Goal: Task Accomplishment & Management: Use online tool/utility

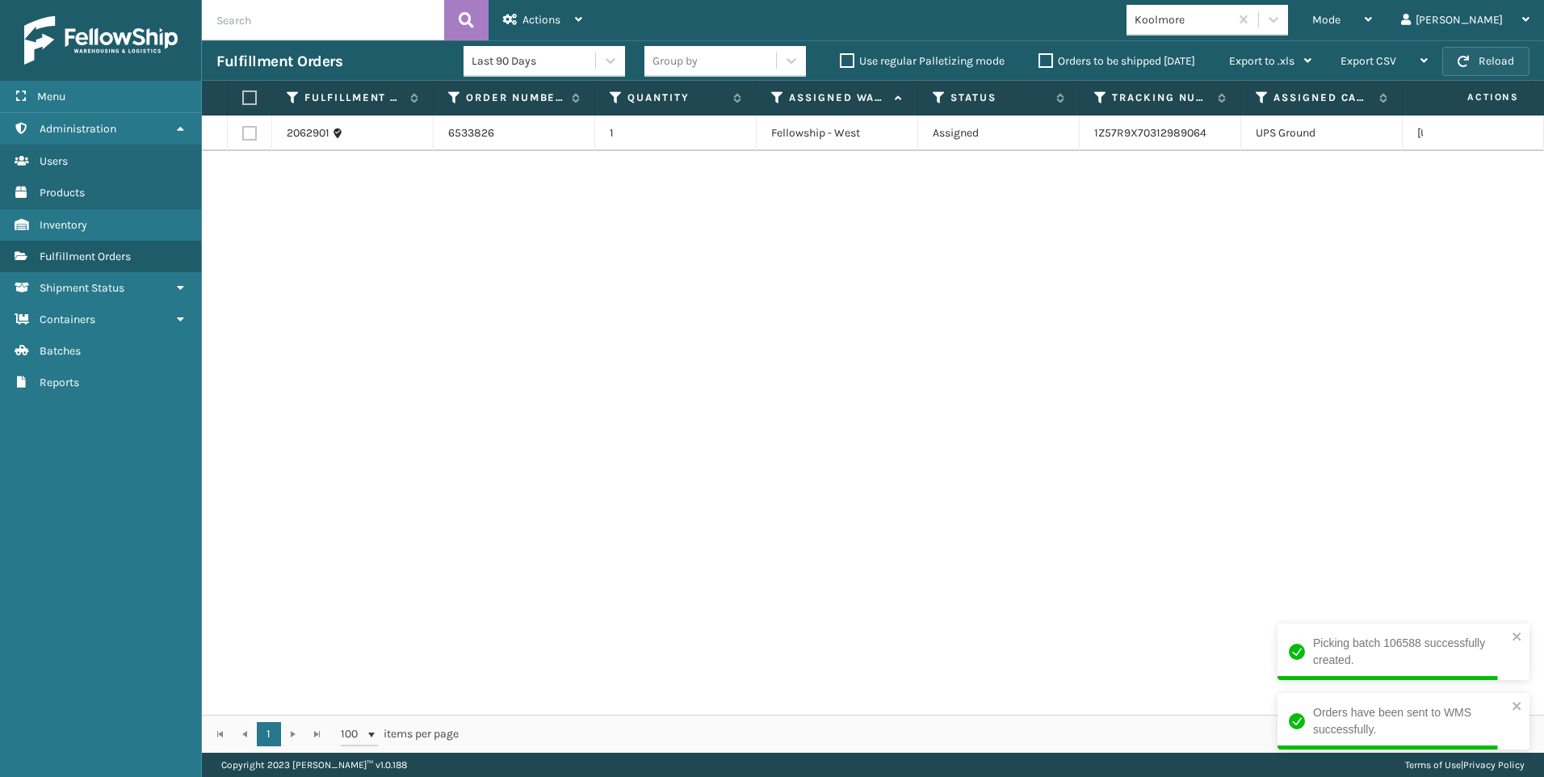
click at [1522, 57] on button "Reload" at bounding box center [1485, 61] width 87 height 29
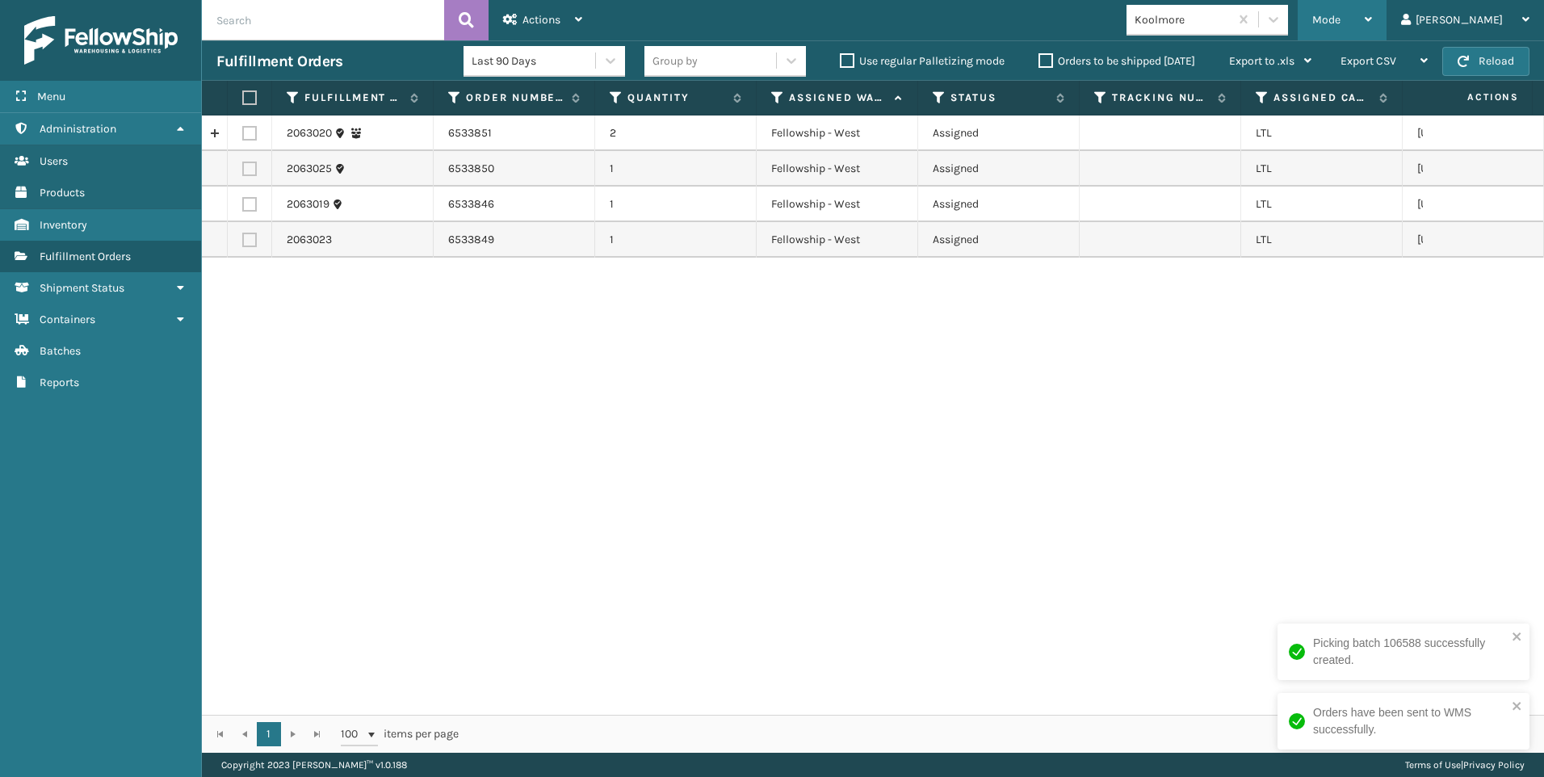
click at [1340, 23] on span "Mode" at bounding box center [1326, 20] width 28 height 14
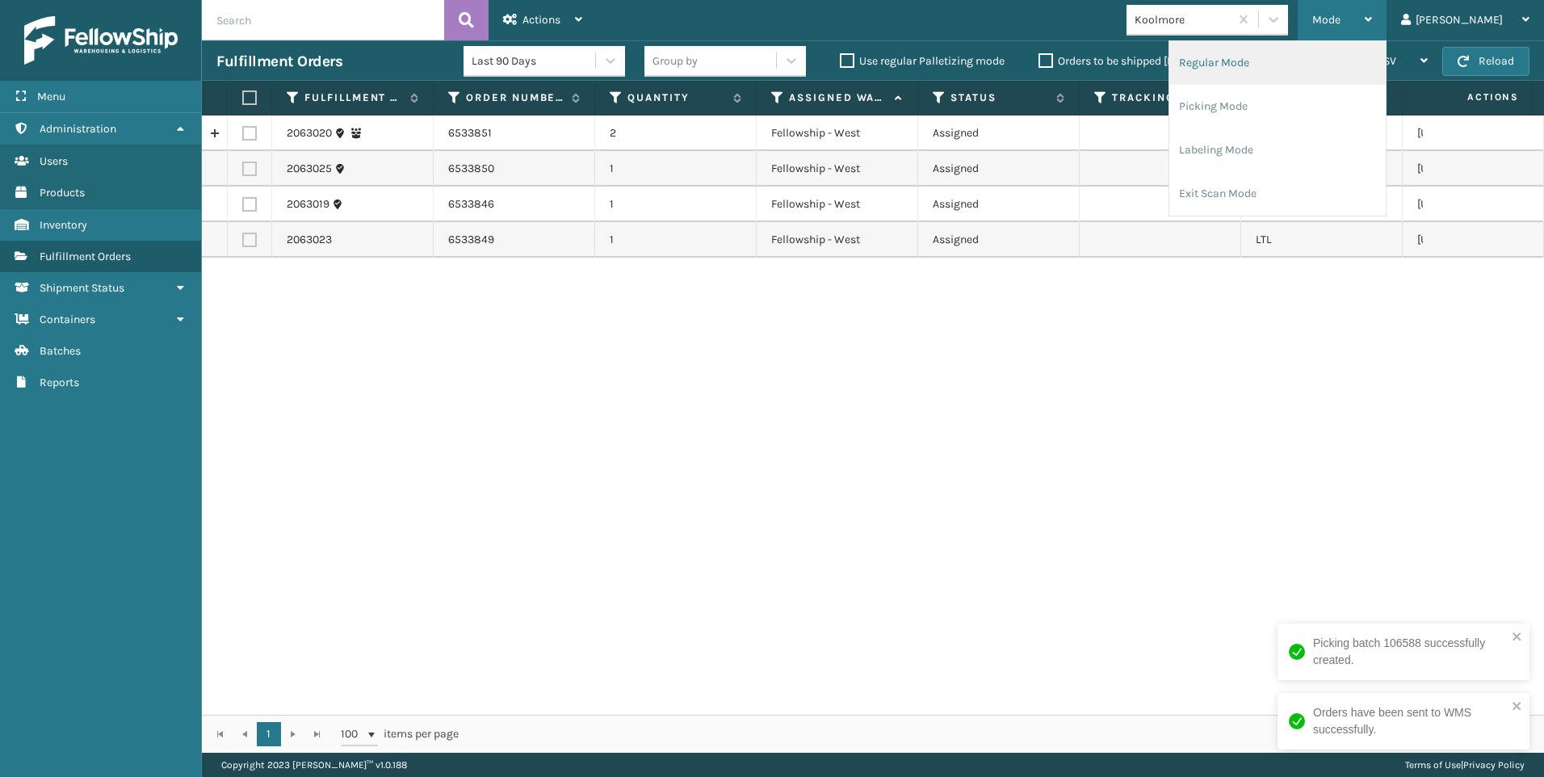
click at [1355, 81] on li "Regular Mode" at bounding box center [1277, 63] width 216 height 44
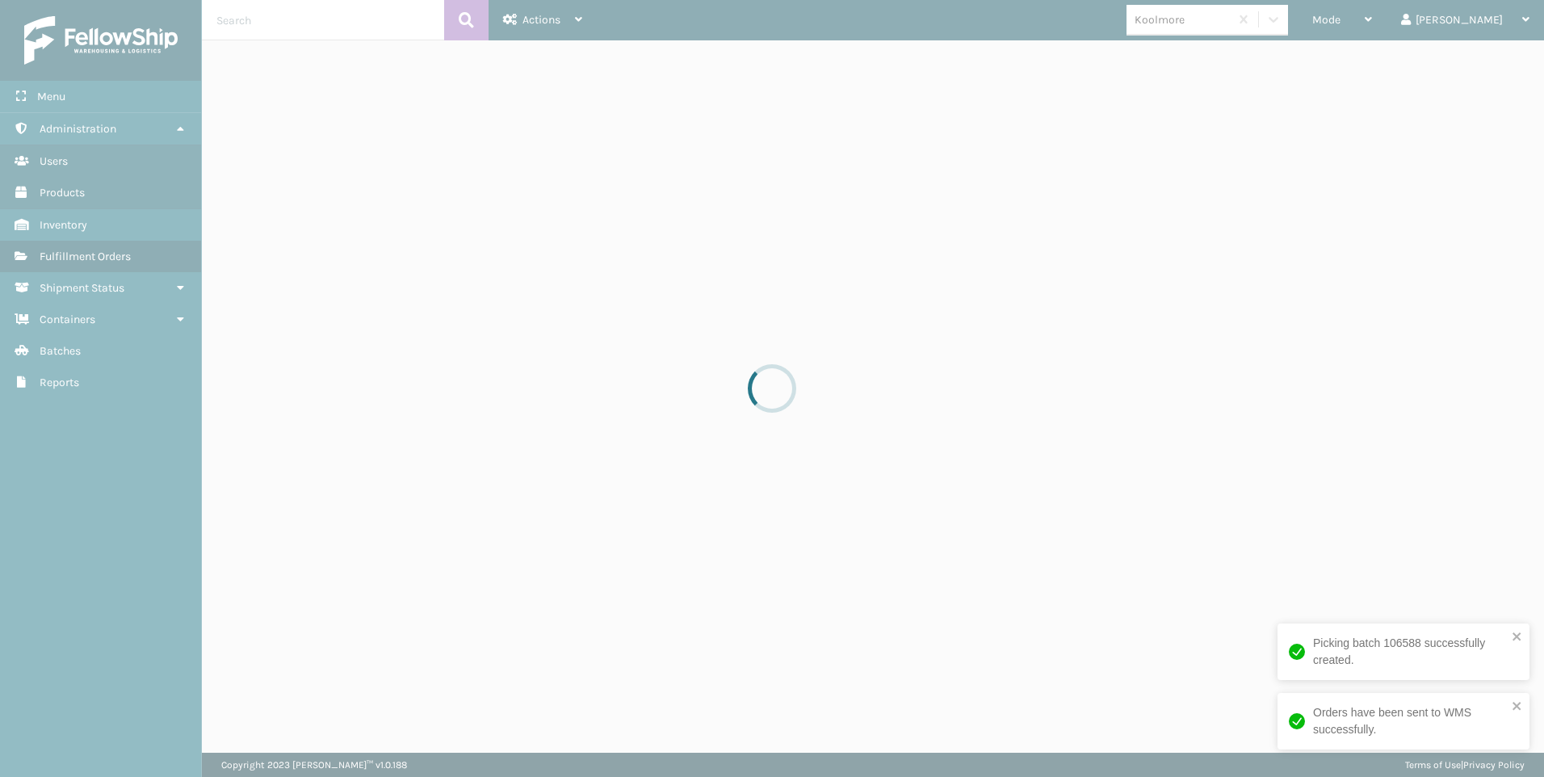
click at [1414, 15] on div at bounding box center [772, 388] width 1544 height 777
click at [1410, 19] on div at bounding box center [772, 388] width 1544 height 777
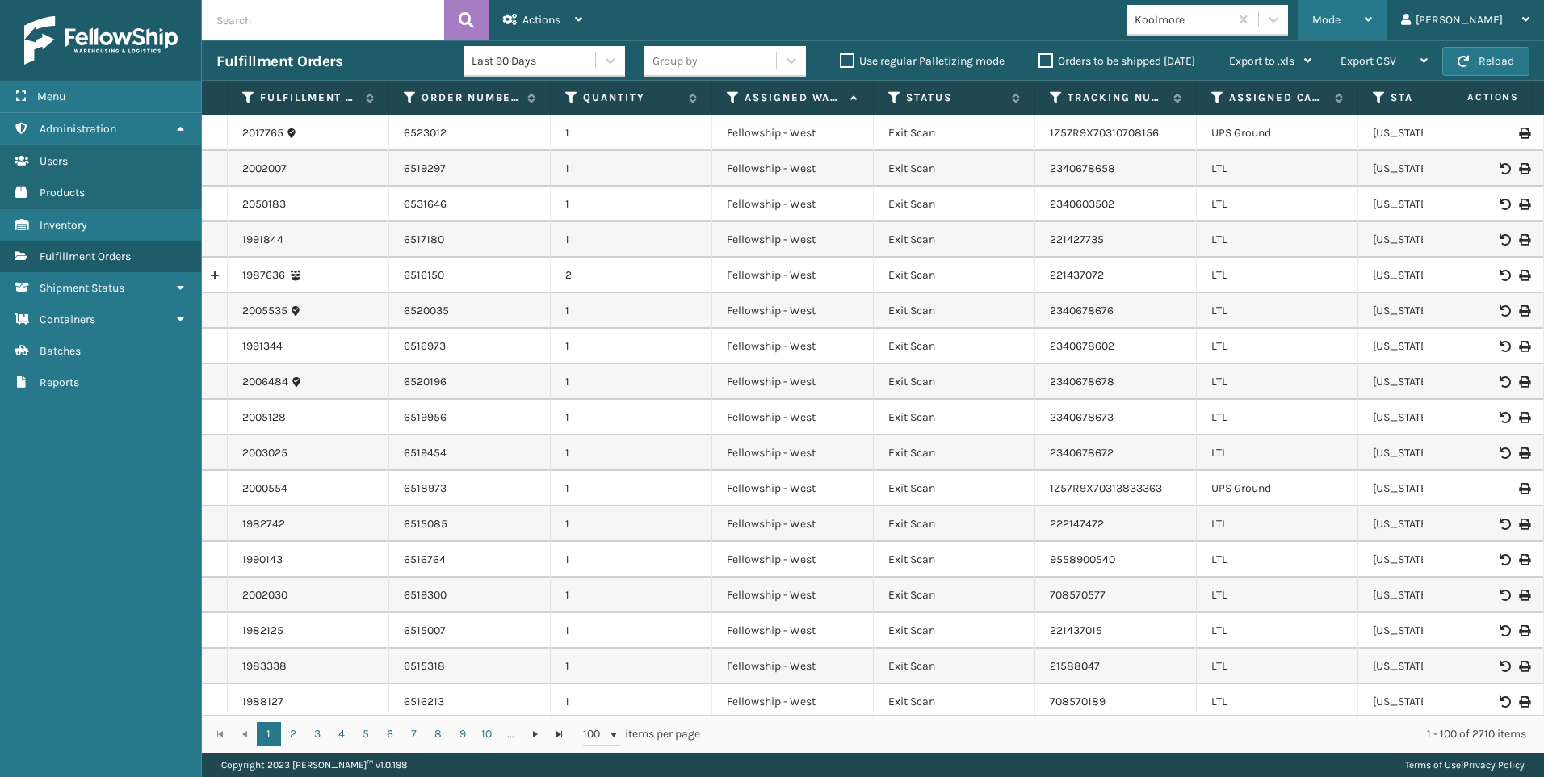
click at [1340, 19] on span "Mode" at bounding box center [1326, 20] width 28 height 14
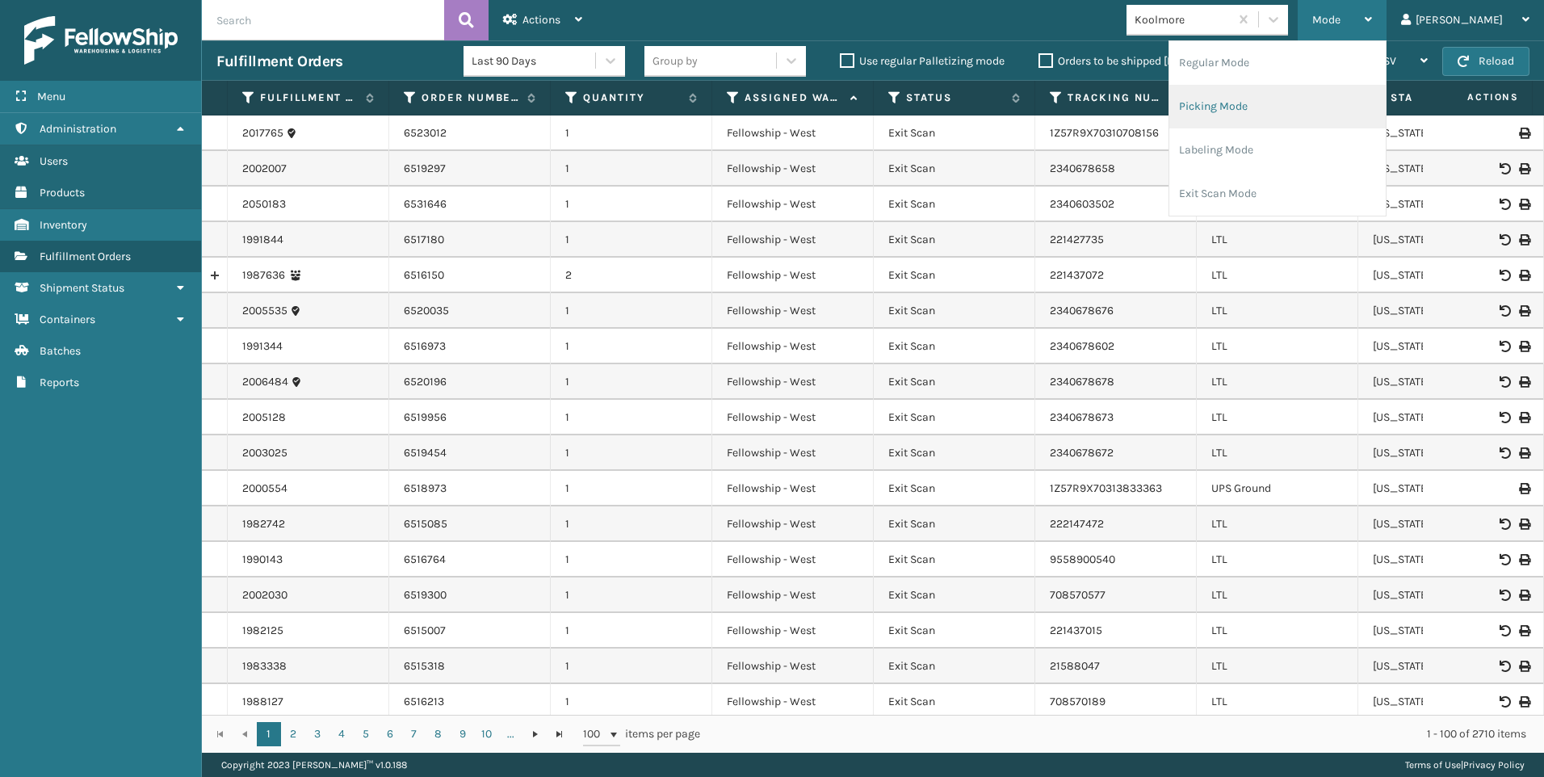
click at [1357, 93] on li "Picking Mode" at bounding box center [1277, 107] width 216 height 44
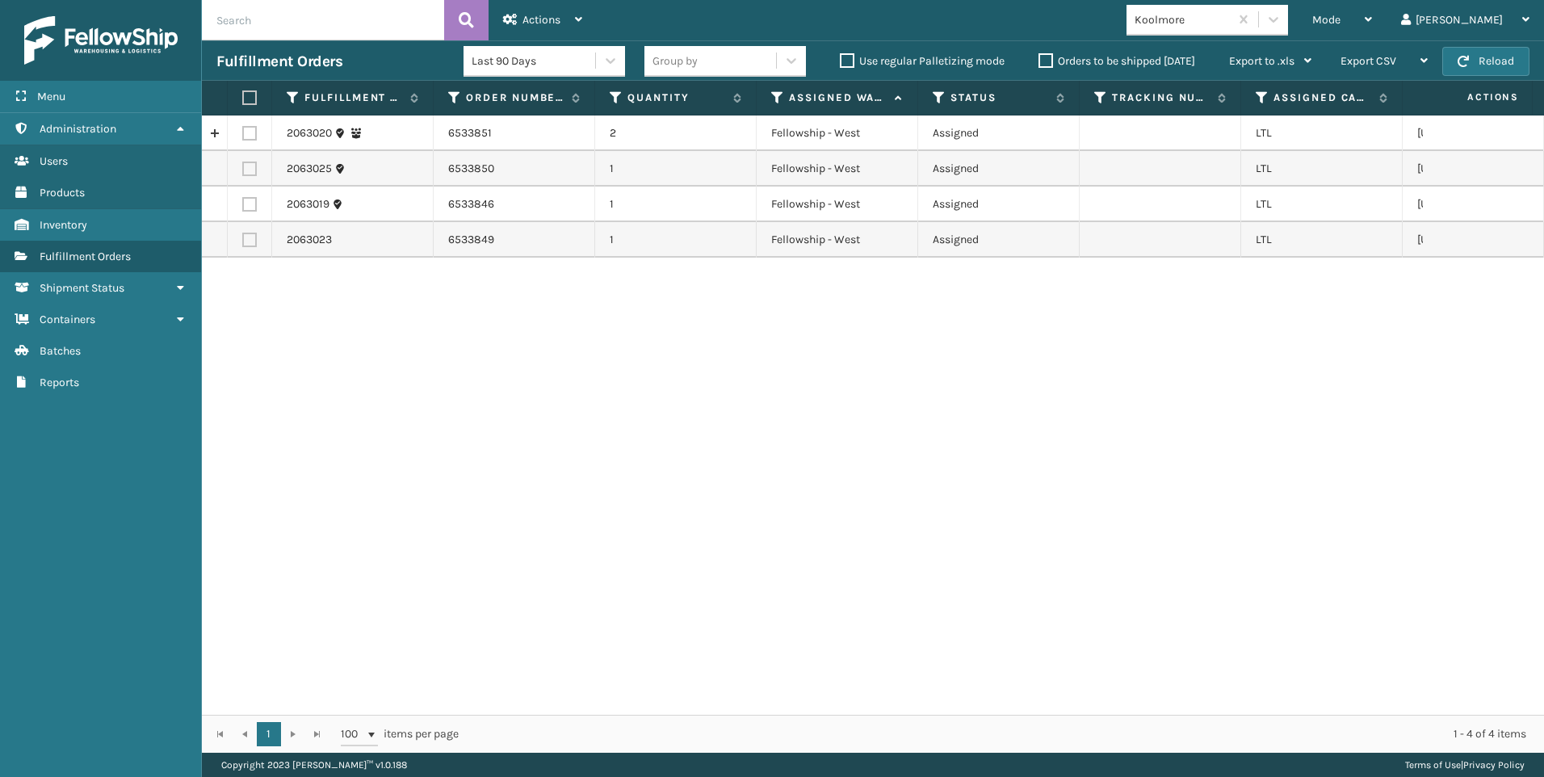
click at [252, 94] on label at bounding box center [247, 97] width 10 height 15
click at [243, 94] on input "checkbox" at bounding box center [242, 98] width 1 height 10
checkbox input "true"
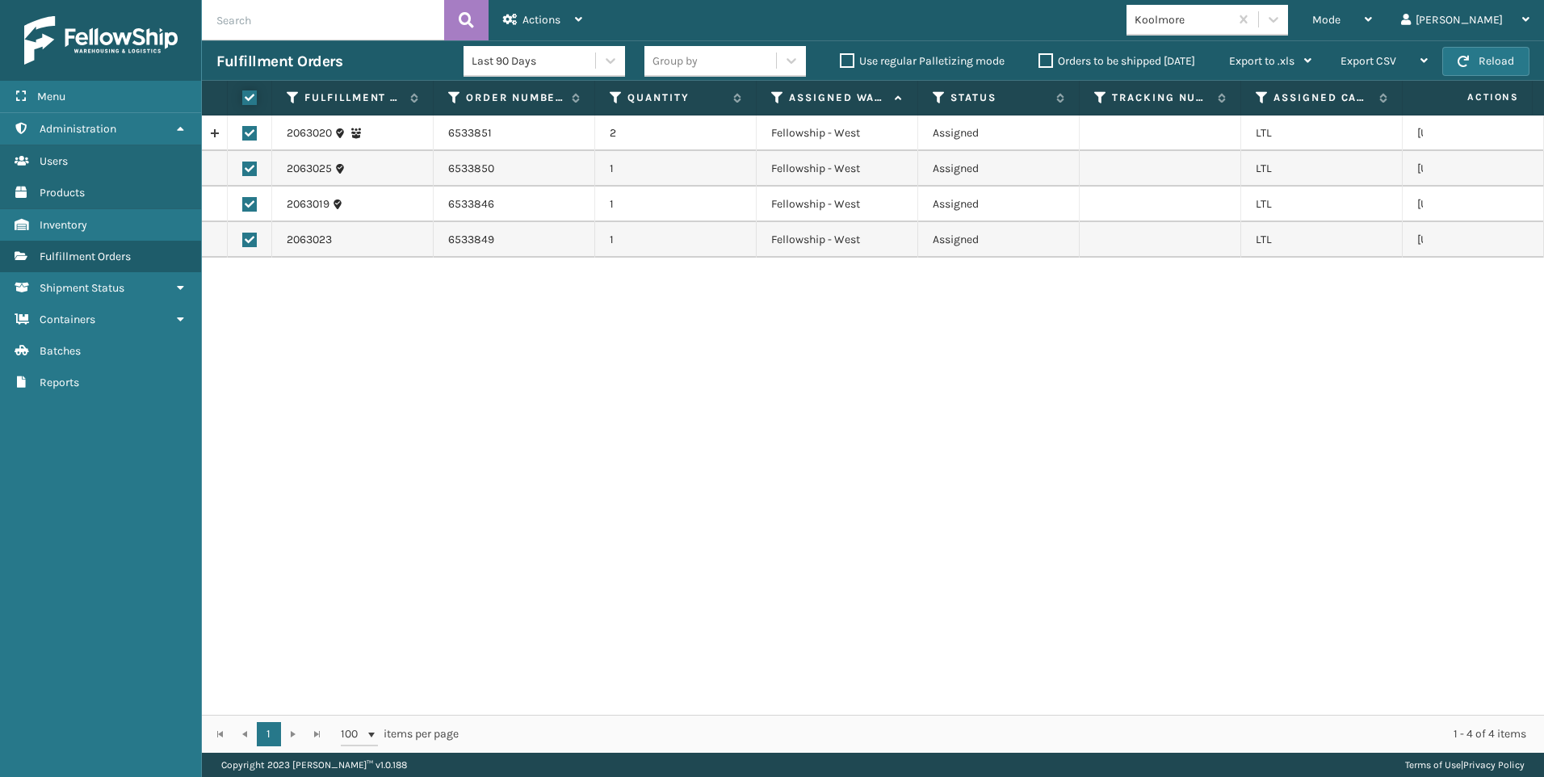
checkbox input "true"
click at [523, 17] on span "Actions" at bounding box center [541, 20] width 38 height 14
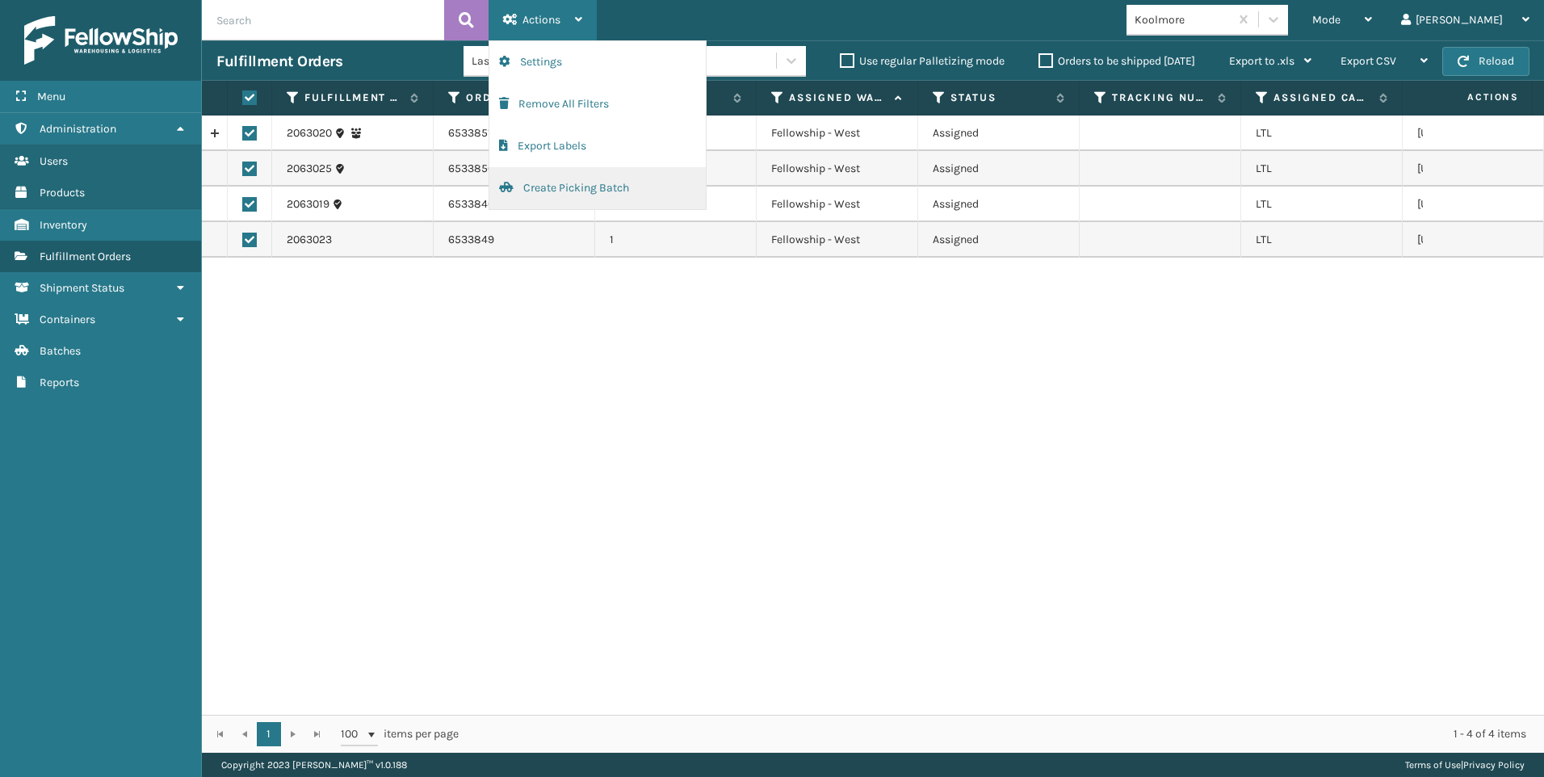
click at [547, 185] on button "Create Picking Batch" at bounding box center [597, 188] width 216 height 42
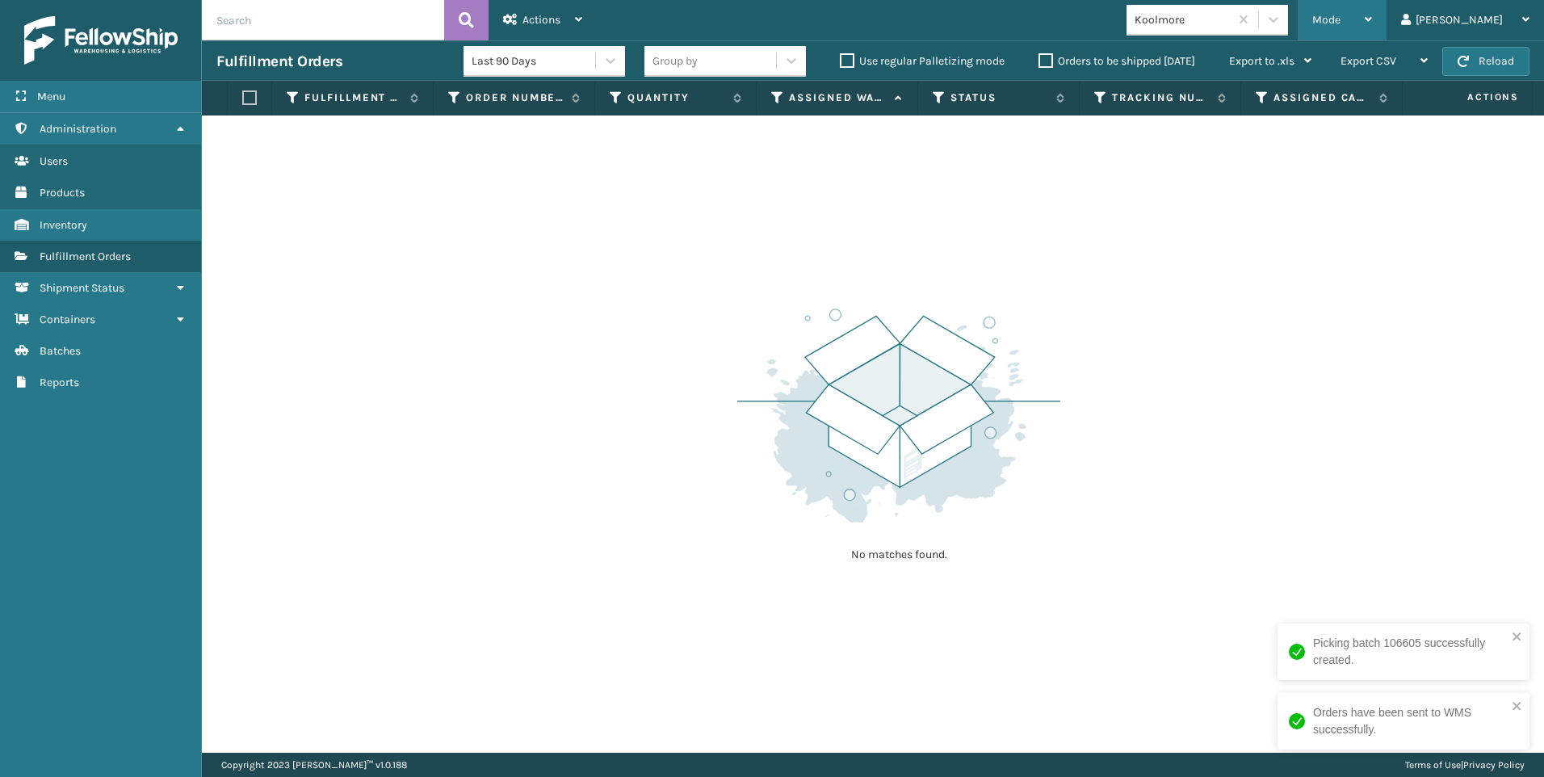
click at [1372, 7] on div "Mode" at bounding box center [1342, 20] width 60 height 40
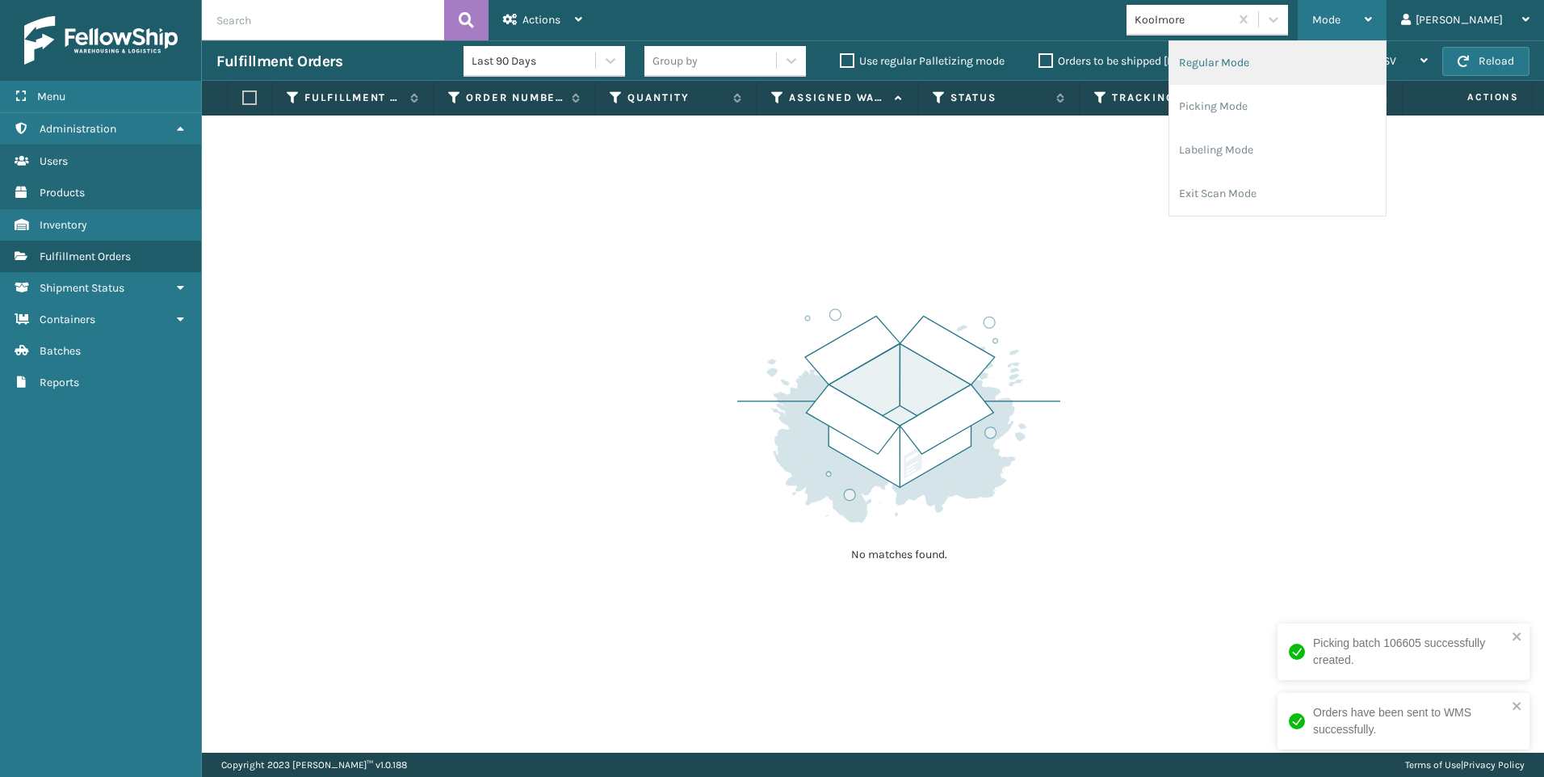
click at [1309, 65] on li "Regular Mode" at bounding box center [1277, 63] width 216 height 44
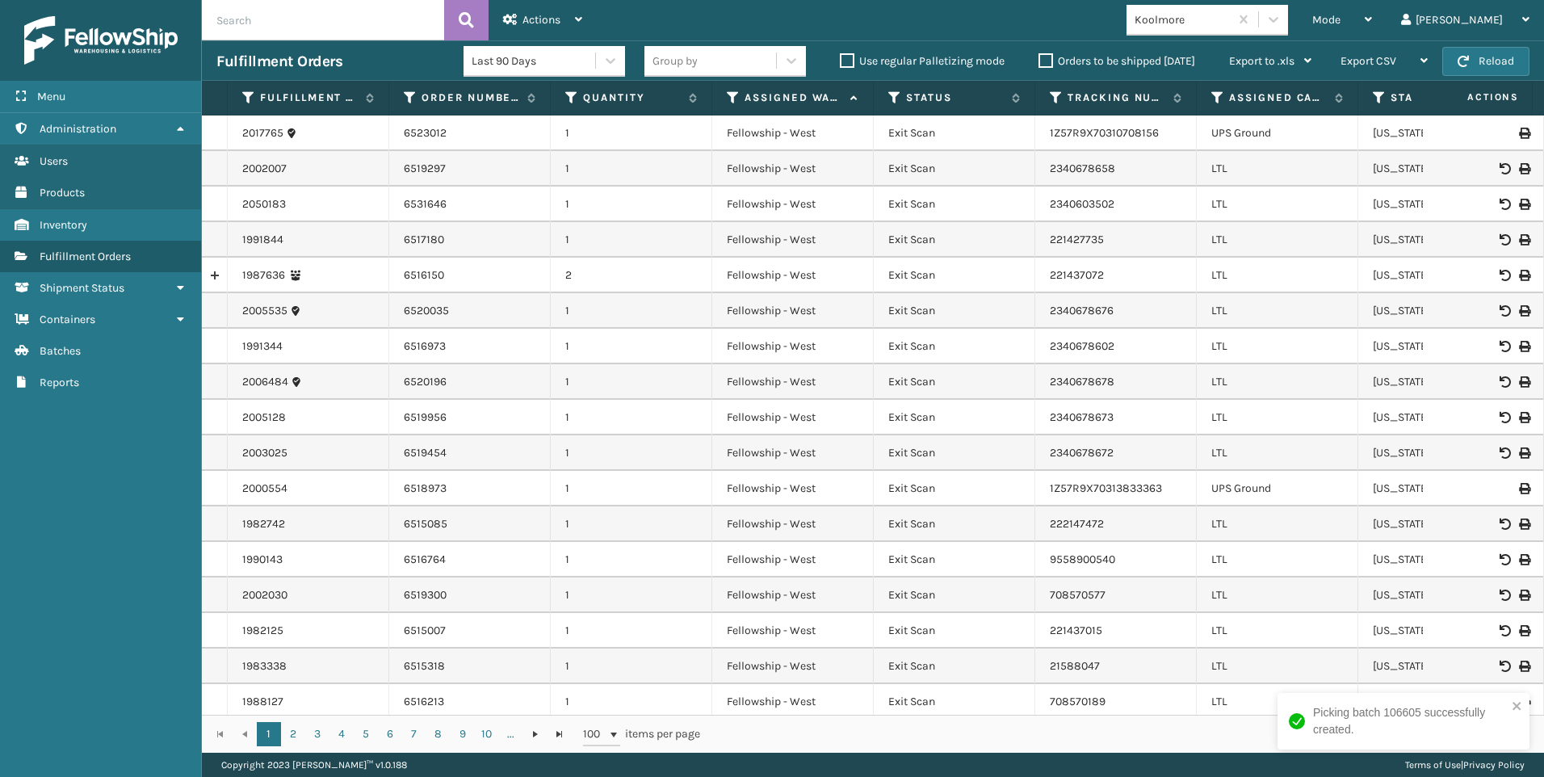
click at [316, 25] on input "text" at bounding box center [323, 20] width 242 height 40
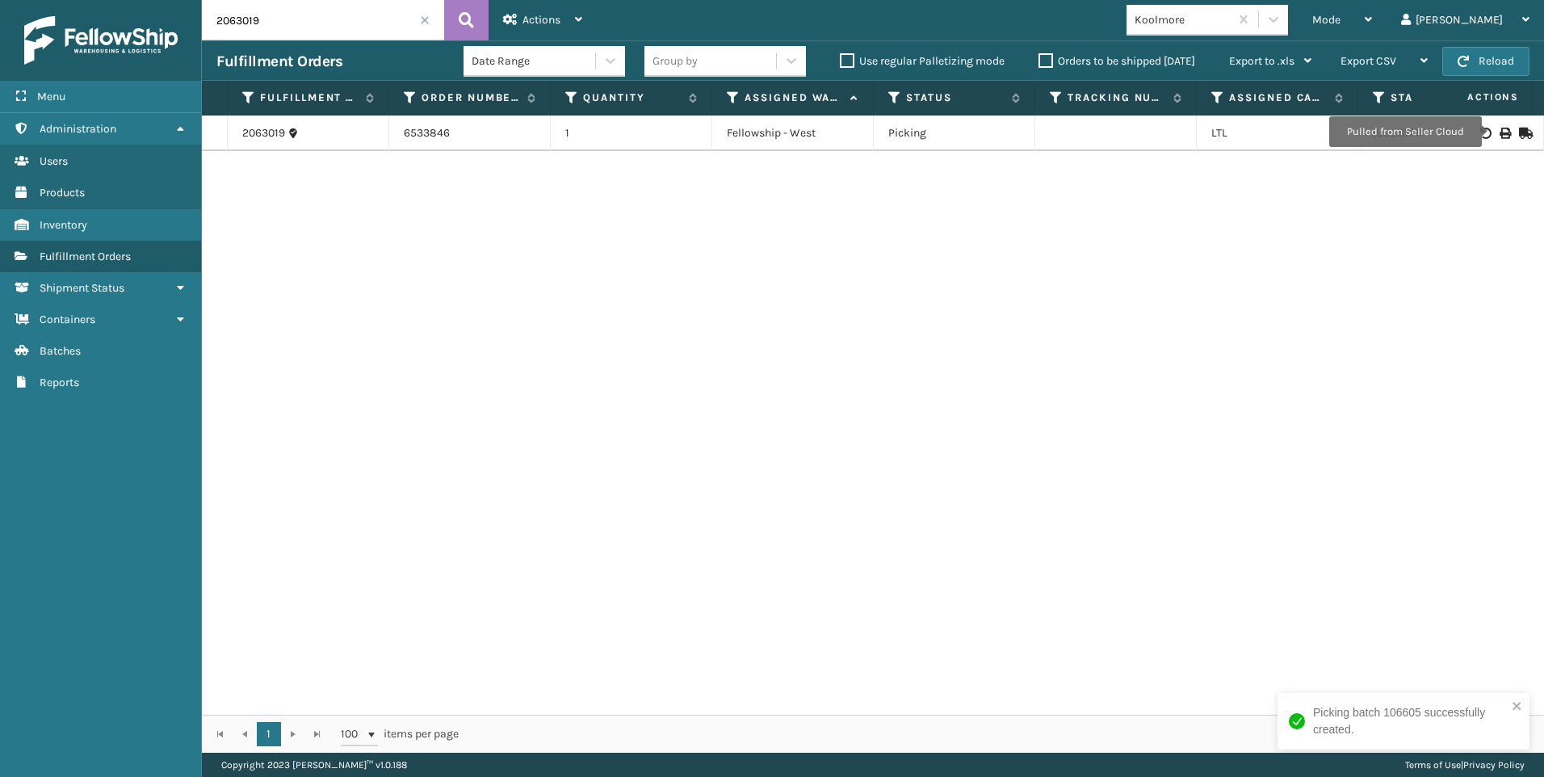
click at [1499, 132] on icon at bounding box center [1504, 133] width 10 height 11
drag, startPoint x: 282, startPoint y: 29, endPoint x: 142, endPoint y: 34, distance: 139.7
click at [145, 0] on div "Menu Administration Users Products Inventory Fulfillment Orders Shipment Status…" at bounding box center [772, 0] width 1544 height 0
click at [1499, 130] on icon at bounding box center [1504, 133] width 10 height 11
drag, startPoint x: 288, startPoint y: 22, endPoint x: 0, endPoint y: 40, distance: 288.8
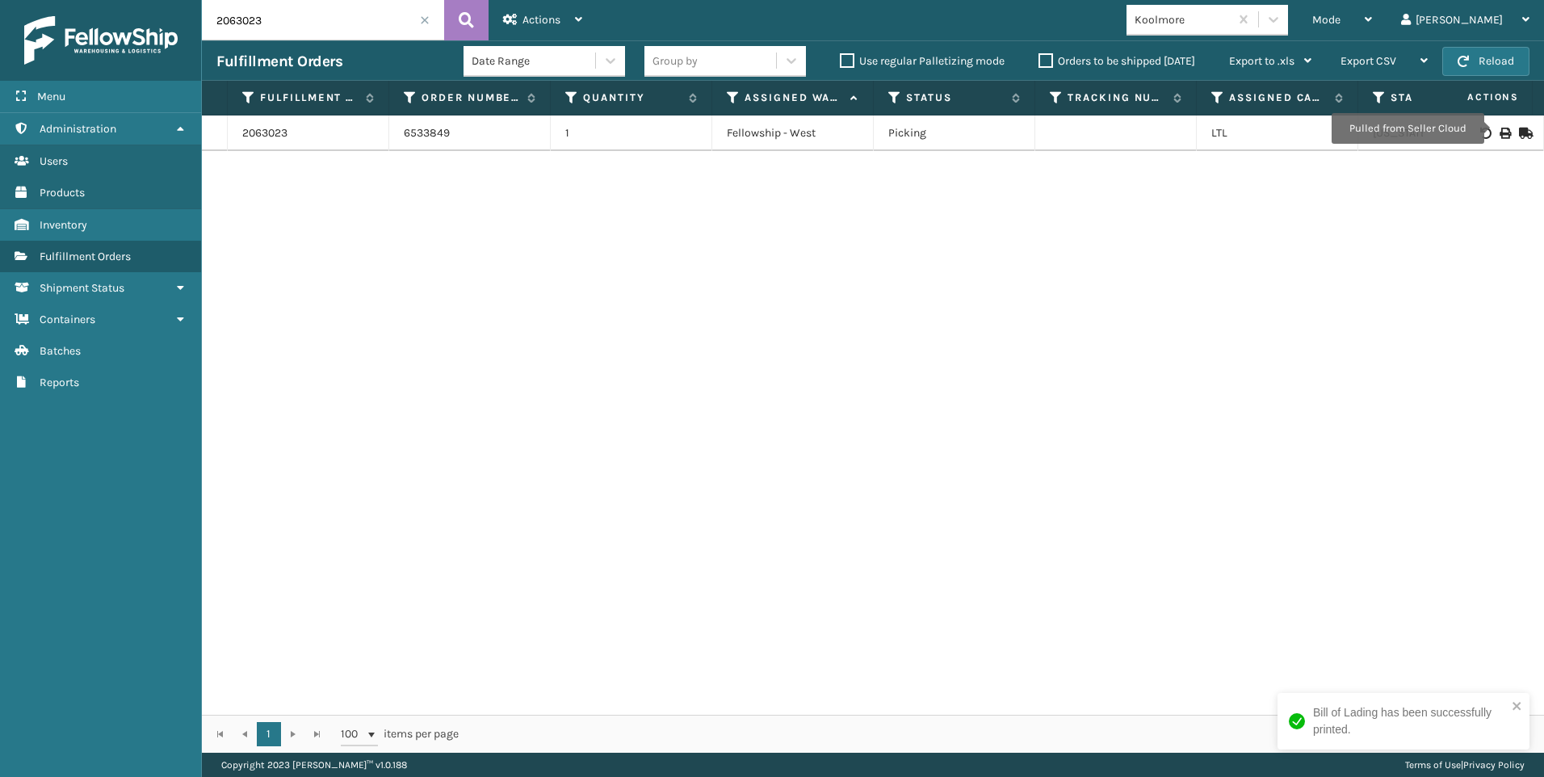
click at [0, 18] on html "Bill of Lading has been successfully printed. Menu Administration Users Product…" at bounding box center [772, 388] width 1544 height 777
click at [1499, 129] on icon at bounding box center [1504, 133] width 10 height 11
drag, startPoint x: 267, startPoint y: 27, endPoint x: 40, endPoint y: 30, distance: 226.9
click at [64, 0] on div "Menu Administration Users Products Inventory Fulfillment Orders Shipment Status…" at bounding box center [772, 0] width 1544 height 0
click at [1499, 132] on icon at bounding box center [1504, 133] width 10 height 11
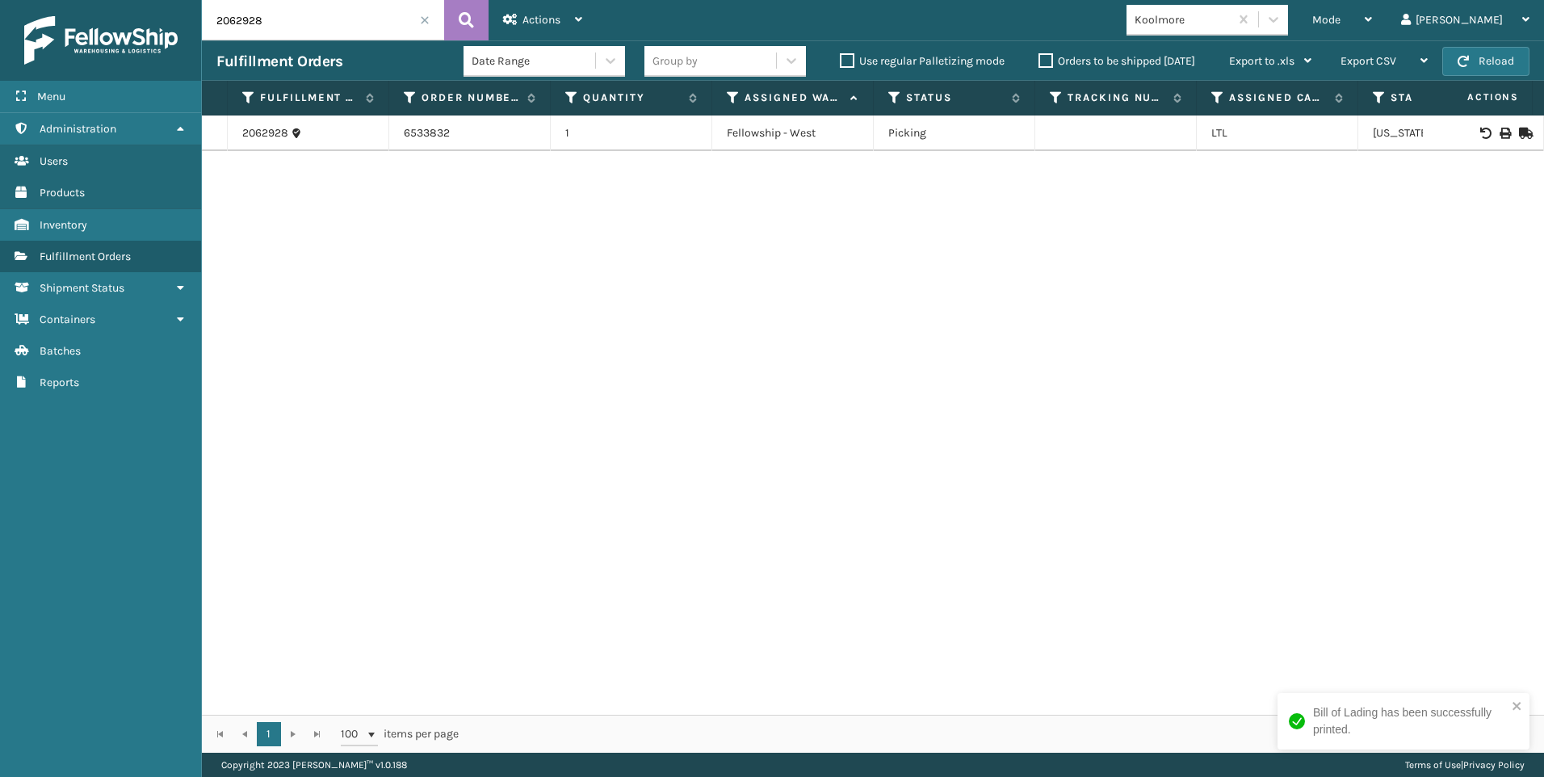
click at [250, 31] on input "2062928" at bounding box center [323, 20] width 242 height 40
drag, startPoint x: 281, startPoint y: 26, endPoint x: 96, endPoint y: 28, distance: 184.9
click at [121, 0] on div "Menu Administration Users Products Inventory Fulfillment Orders Shipment Status…" at bounding box center [772, 0] width 1544 height 0
click at [1489, 140] on td at bounding box center [1482, 133] width 121 height 36
click at [1489, 139] on td at bounding box center [1482, 133] width 121 height 36
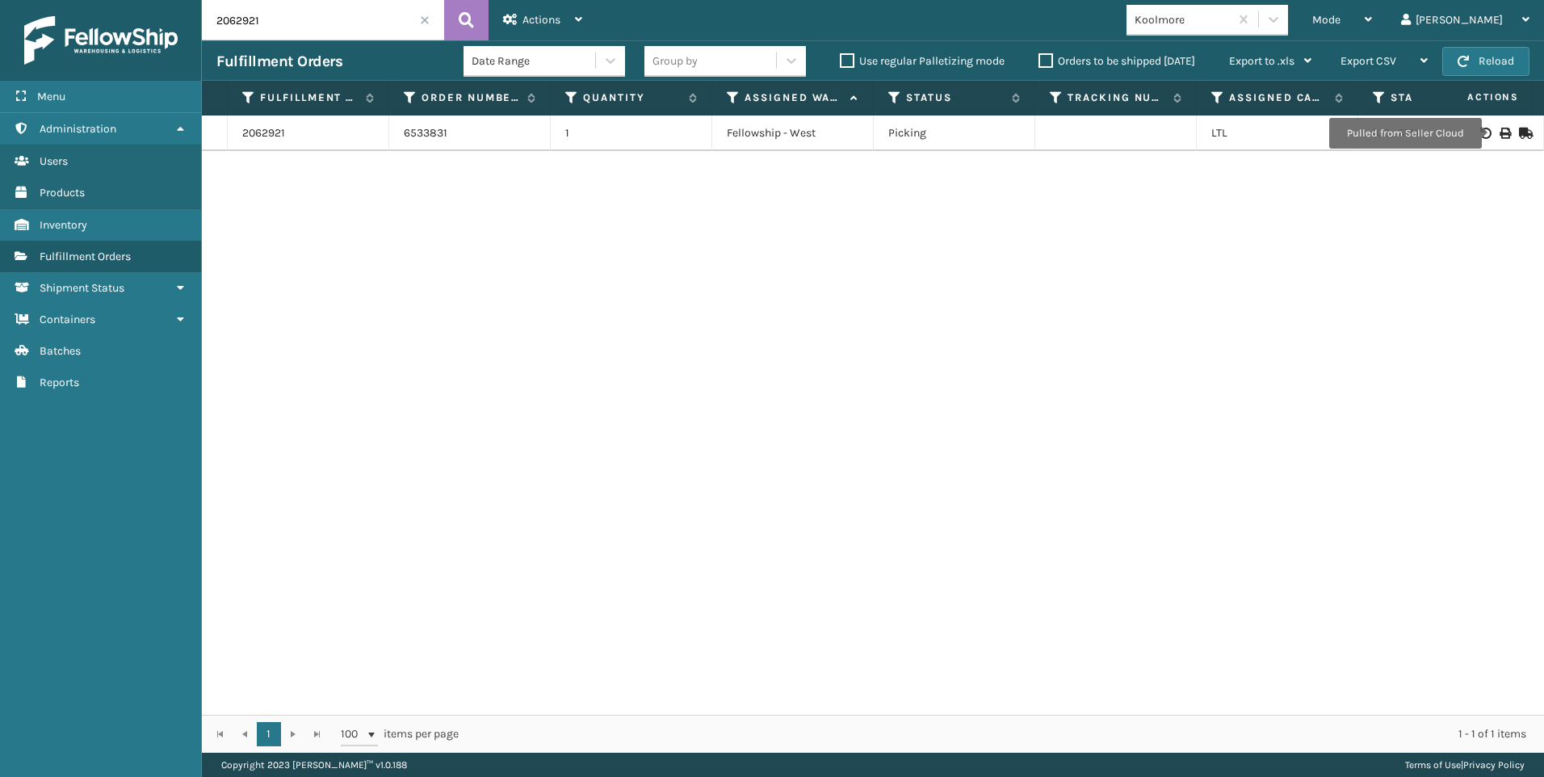
click at [1499, 133] on icon at bounding box center [1504, 133] width 10 height 11
drag, startPoint x: 274, startPoint y: 26, endPoint x: 111, endPoint y: 38, distance: 163.5
click at [167, 0] on div "Menu Administration Users Products Inventory Fulfillment Orders Shipment Status…" at bounding box center [772, 0] width 1544 height 0
click at [1498, 131] on div at bounding box center [1482, 133] width 91 height 11
click at [1499, 130] on icon at bounding box center [1504, 133] width 10 height 11
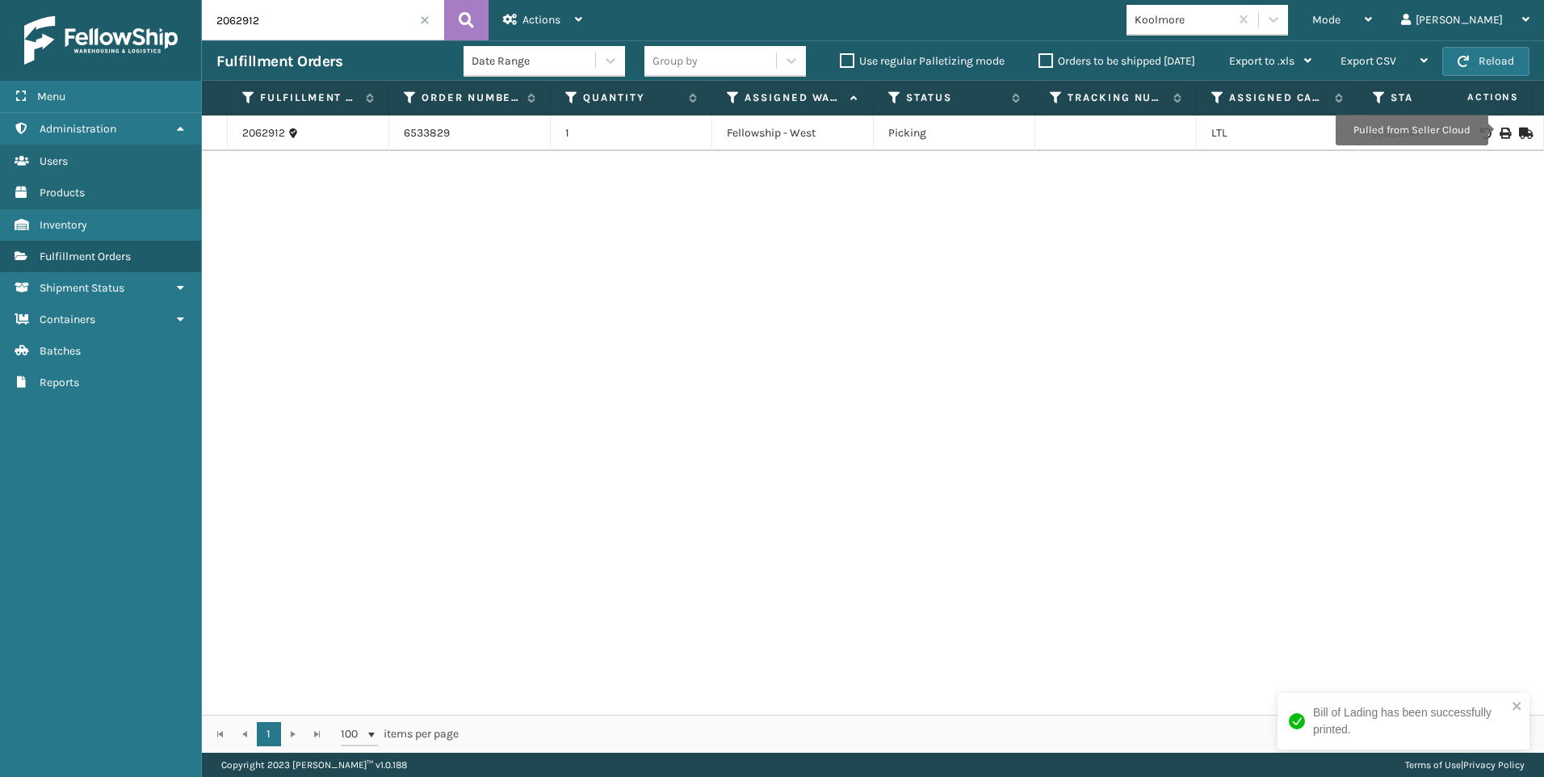
drag, startPoint x: 283, startPoint y: 23, endPoint x: 90, endPoint y: 15, distance: 193.1
click at [90, 0] on div "Menu Administration Users Products Inventory Fulfillment Orders Shipment Status…" at bounding box center [772, 0] width 1544 height 0
click at [1499, 133] on icon at bounding box center [1504, 133] width 10 height 11
drag, startPoint x: 253, startPoint y: 23, endPoint x: 136, endPoint y: 26, distance: 117.1
click at [147, 0] on div "Menu Administration Users Products Inventory Fulfillment Orders Shipment Status…" at bounding box center [772, 0] width 1544 height 0
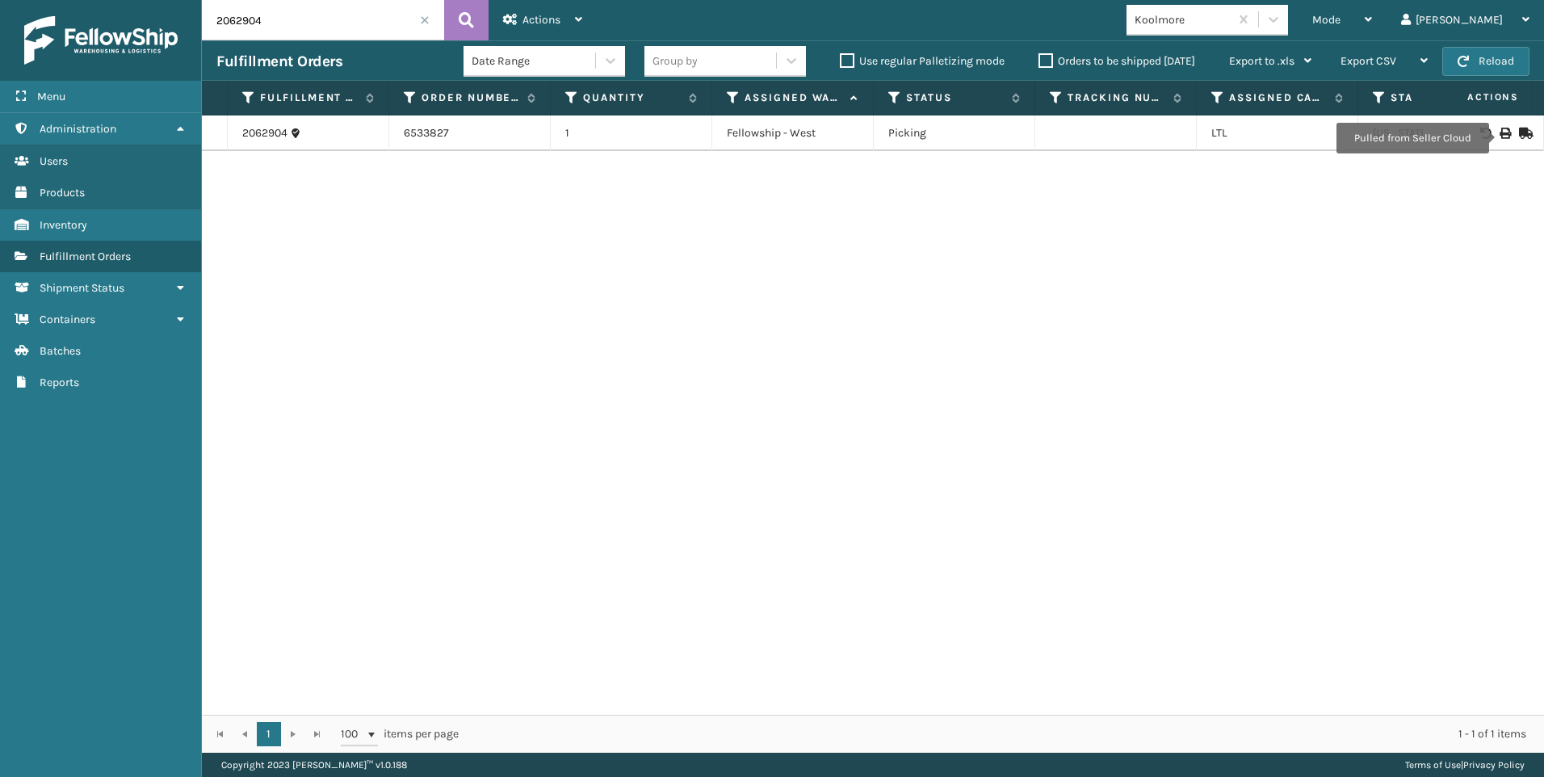
click at [1499, 131] on icon at bounding box center [1504, 133] width 10 height 11
drag, startPoint x: 282, startPoint y: 10, endPoint x: 65, endPoint y: 14, distance: 217.2
click at [89, 0] on div "Menu Administration Users Products Inventory Fulfillment Orders Shipment Status…" at bounding box center [772, 0] width 1544 height 0
drag, startPoint x: 238, startPoint y: -2, endPoint x: 69, endPoint y: 6, distance: 169.7
click at [116, 0] on div "Menu Administration Users Products Inventory Fulfillment Orders Shipment Status…" at bounding box center [772, 0] width 1544 height 0
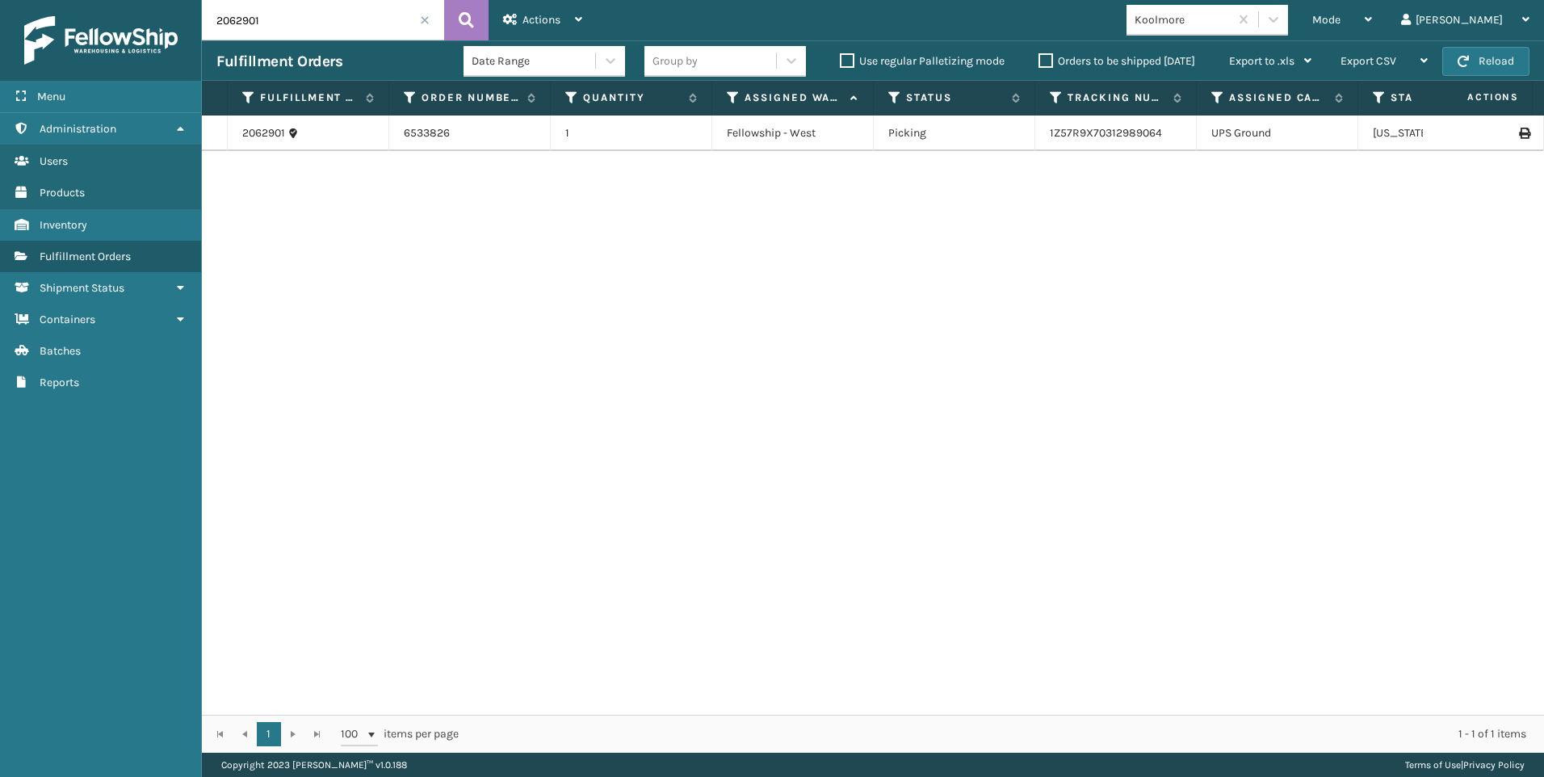
drag, startPoint x: 206, startPoint y: 16, endPoint x: 100, endPoint y: 15, distance: 105.8
click at [110, 0] on div "Menu Administration Users Products Inventory Fulfillment Orders Shipment Status…" at bounding box center [772, 0] width 1544 height 0
type input "2063020"
click at [1492, 133] on div at bounding box center [1482, 133] width 91 height 11
click at [1499, 134] on icon at bounding box center [1504, 133] width 10 height 11
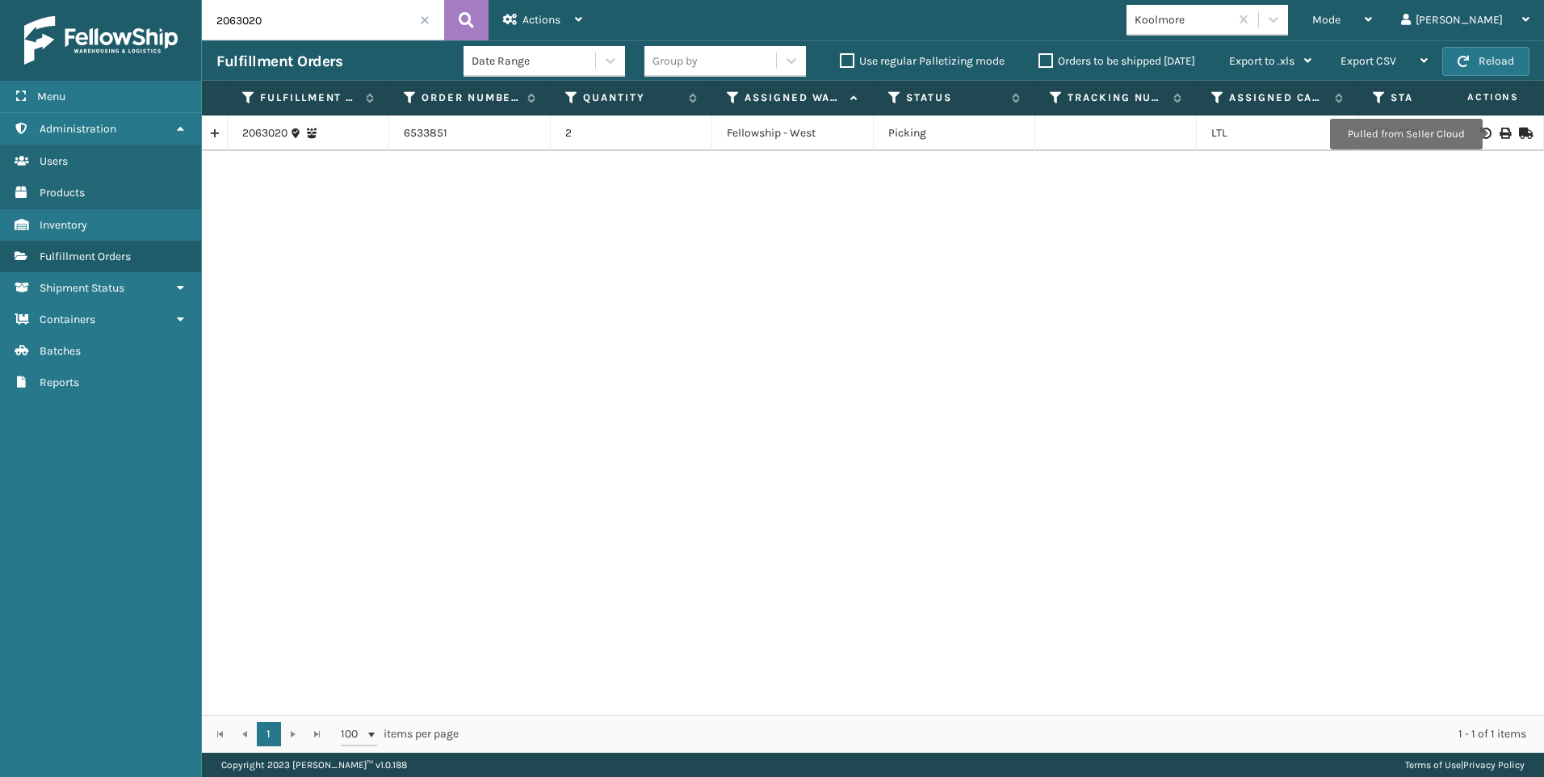
click at [433, 20] on input "2063020" at bounding box center [323, 20] width 242 height 40
click at [424, 20] on span at bounding box center [425, 20] width 10 height 10
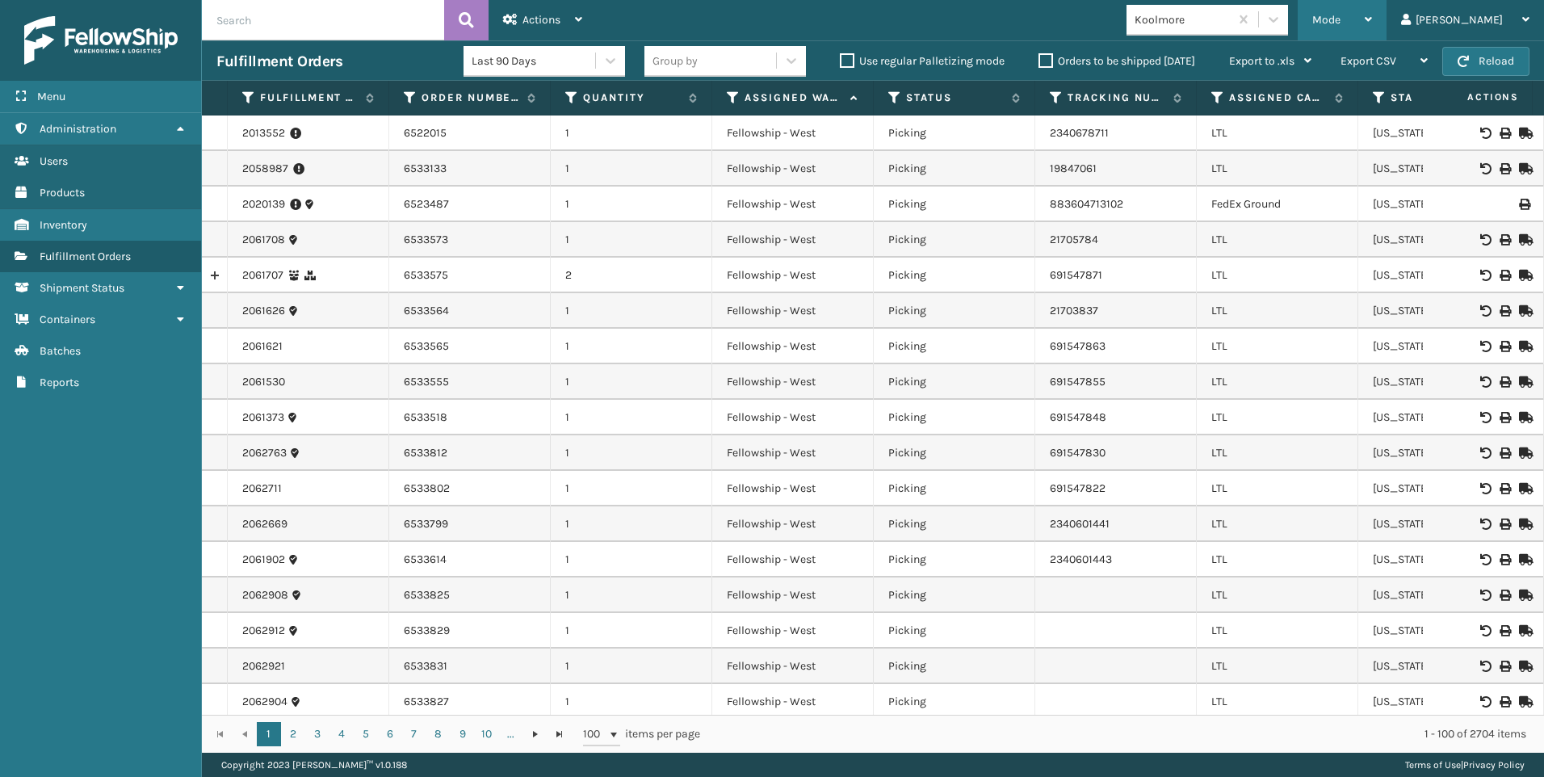
click at [1340, 23] on span "Mode" at bounding box center [1326, 20] width 28 height 14
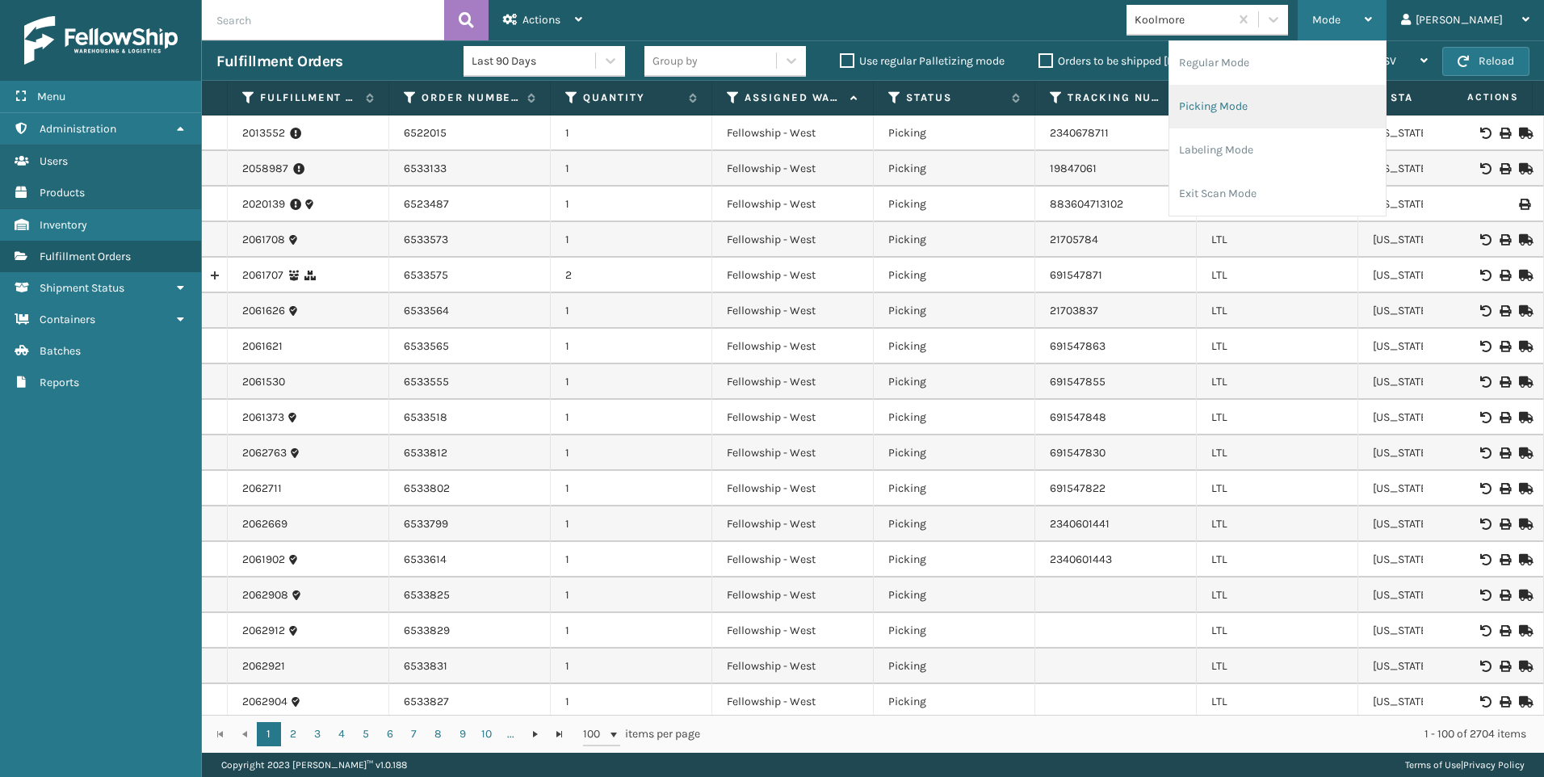
click at [1350, 120] on li "Picking Mode" at bounding box center [1277, 107] width 216 height 44
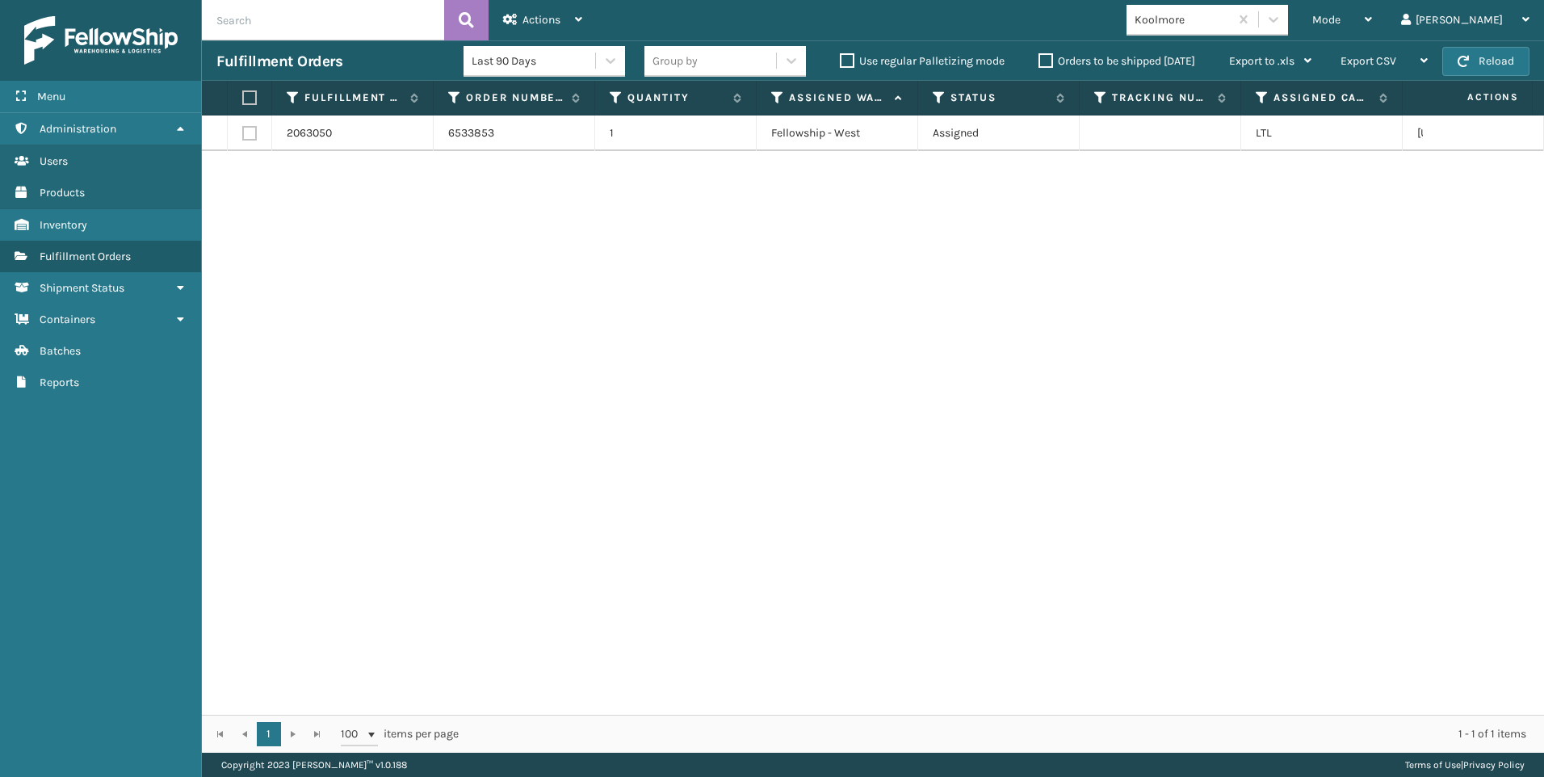
click at [247, 126] on label at bounding box center [249, 133] width 15 height 15
click at [243, 126] on input "checkbox" at bounding box center [242, 131] width 1 height 10
checkbox input "true"
click at [516, 15] on icon at bounding box center [510, 19] width 15 height 11
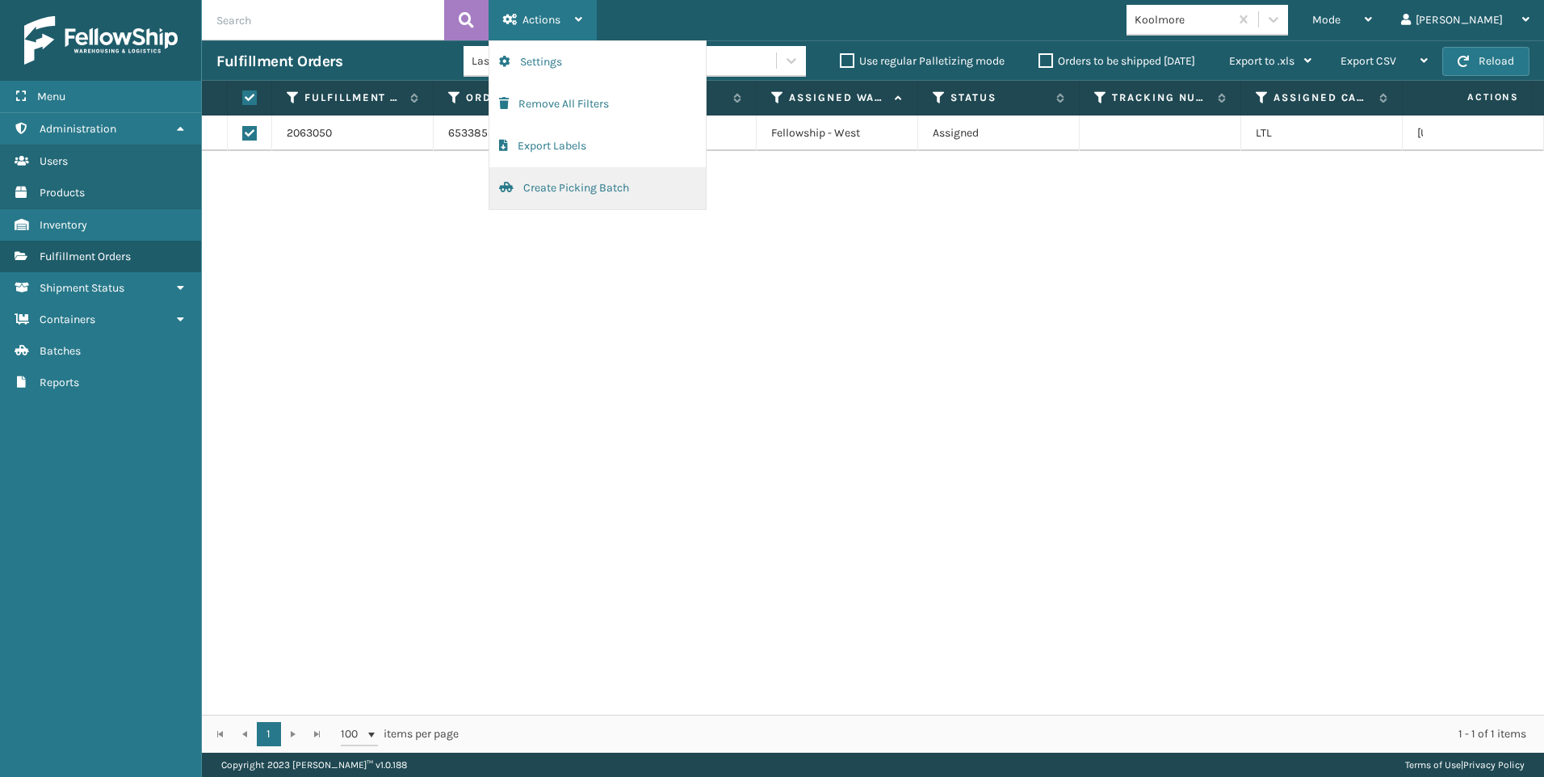
click at [554, 182] on button "Create Picking Batch" at bounding box center [597, 188] width 216 height 42
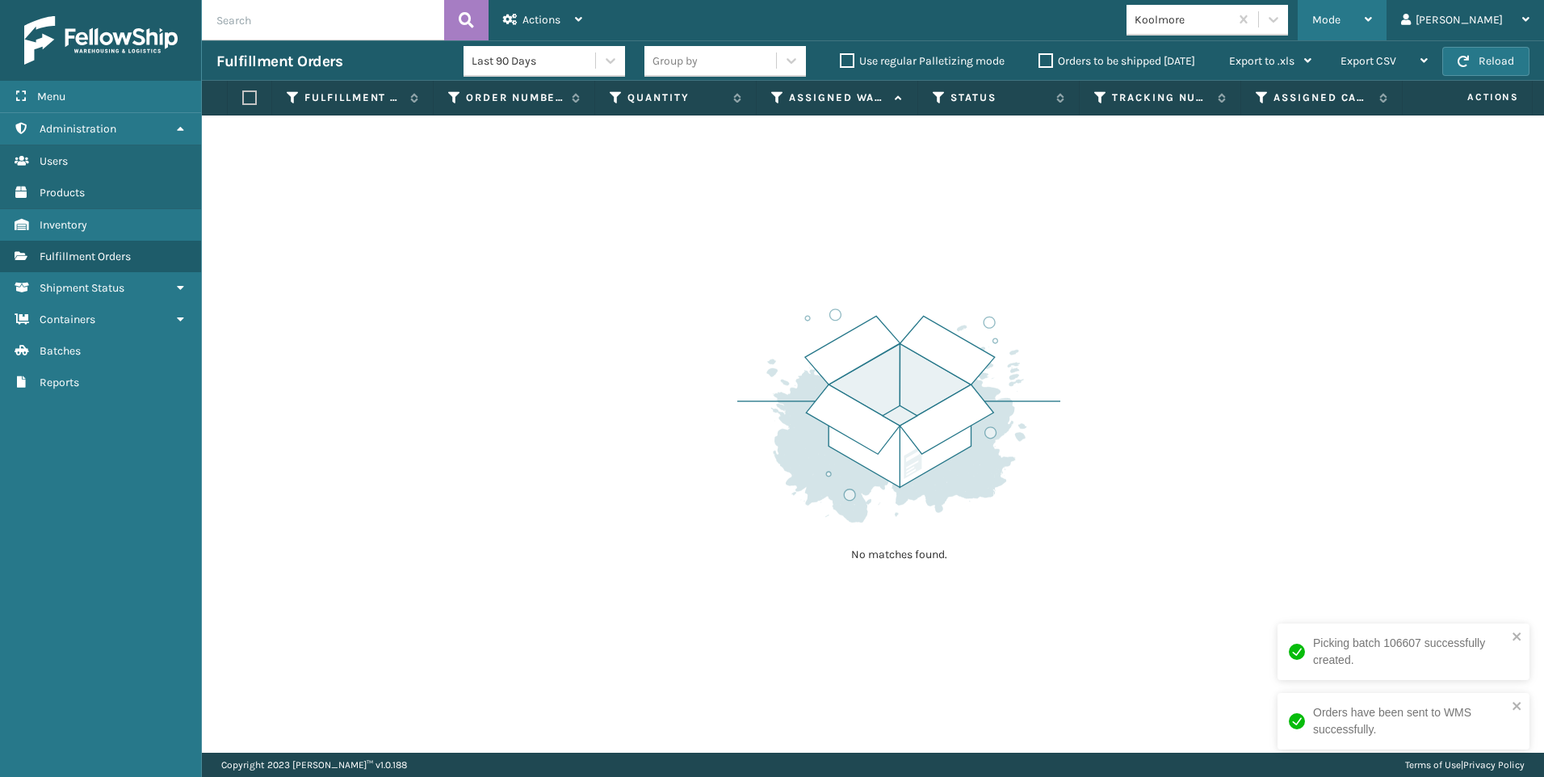
click at [1340, 17] on span "Mode" at bounding box center [1326, 20] width 28 height 14
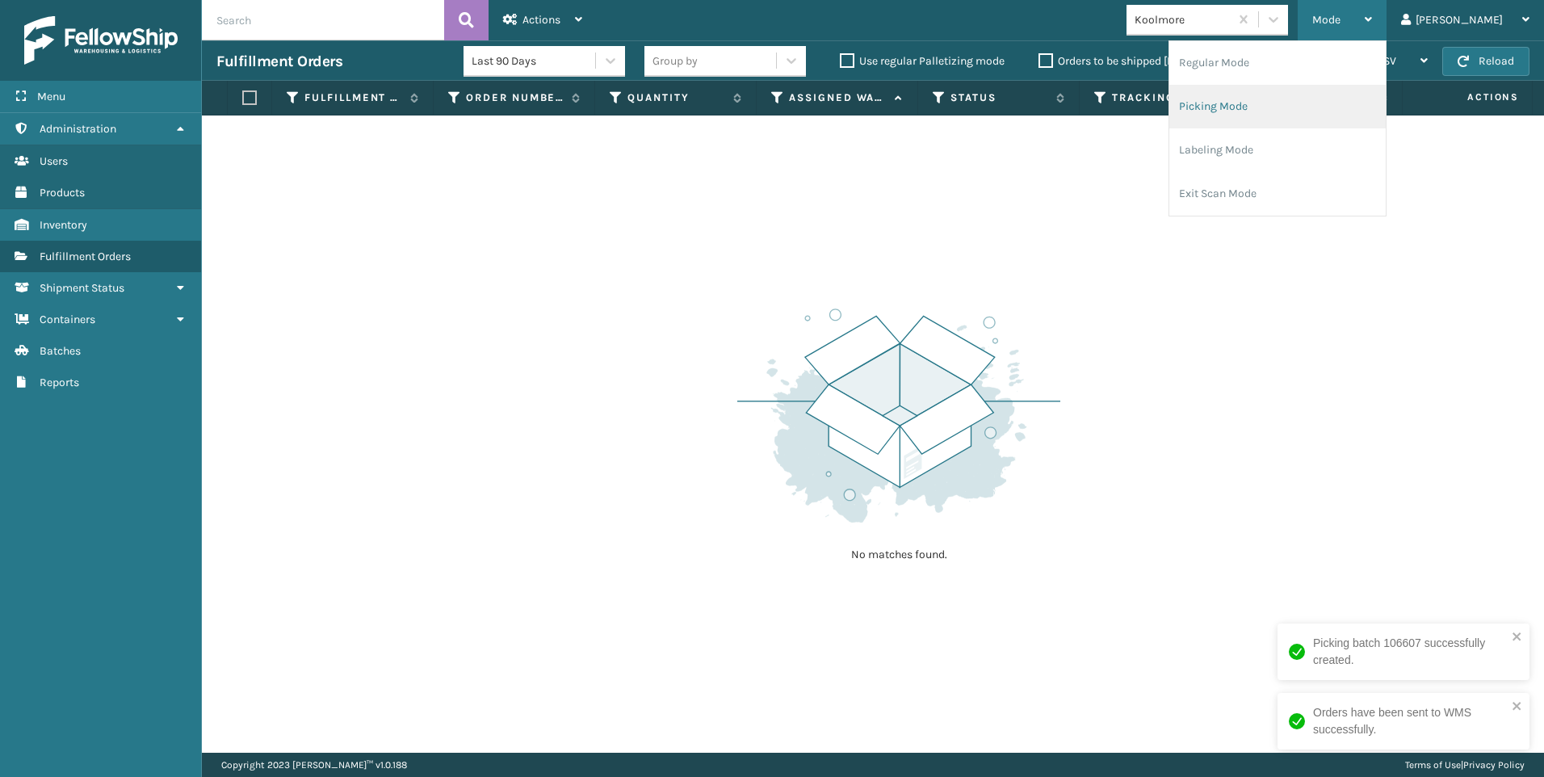
click at [1260, 73] on ul "Regular Mode Picking Mode Labeling Mode Exit Scan Mode" at bounding box center [1277, 128] width 216 height 174
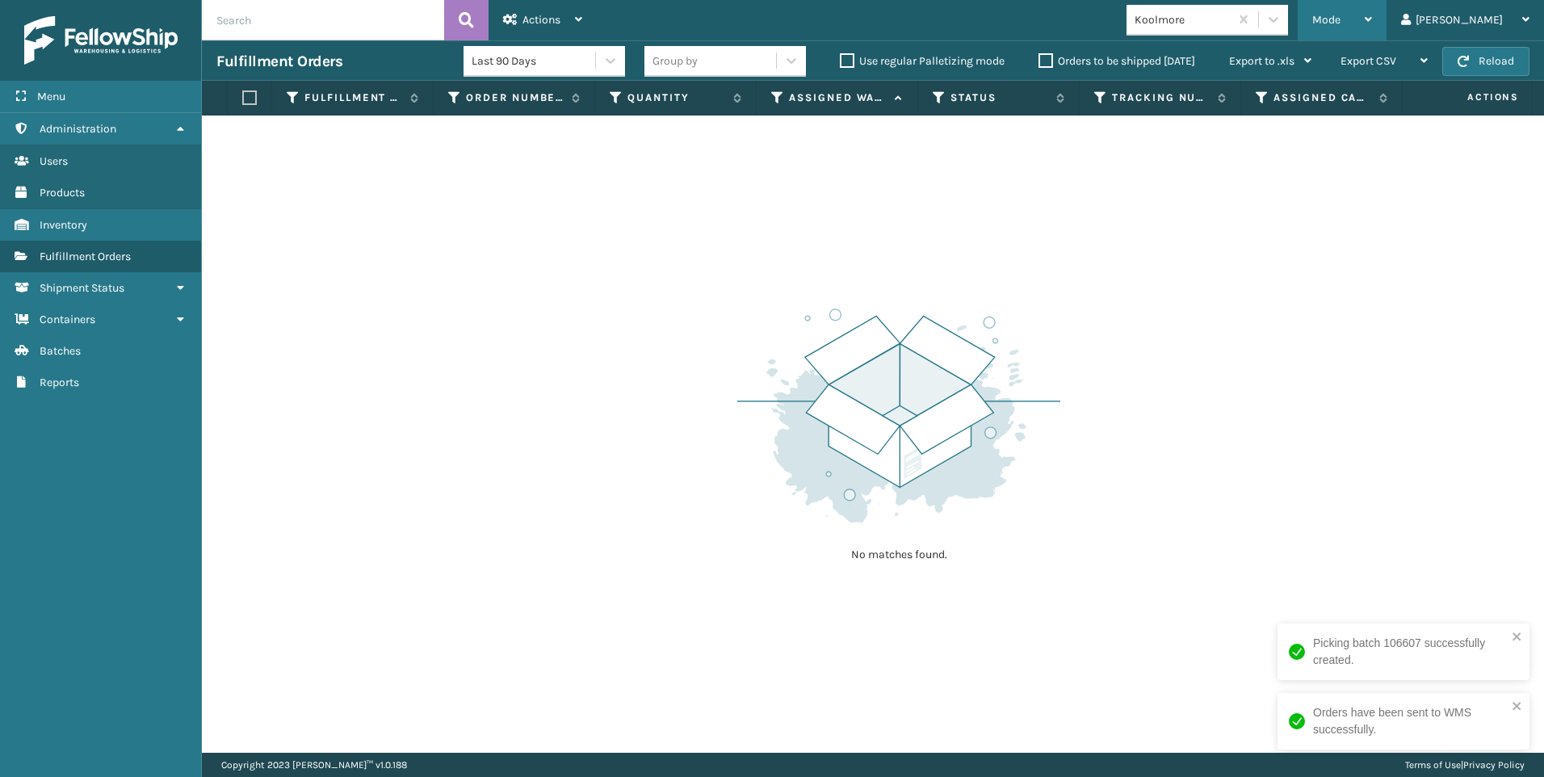
click at [1372, 11] on div "Mode" at bounding box center [1342, 20] width 60 height 40
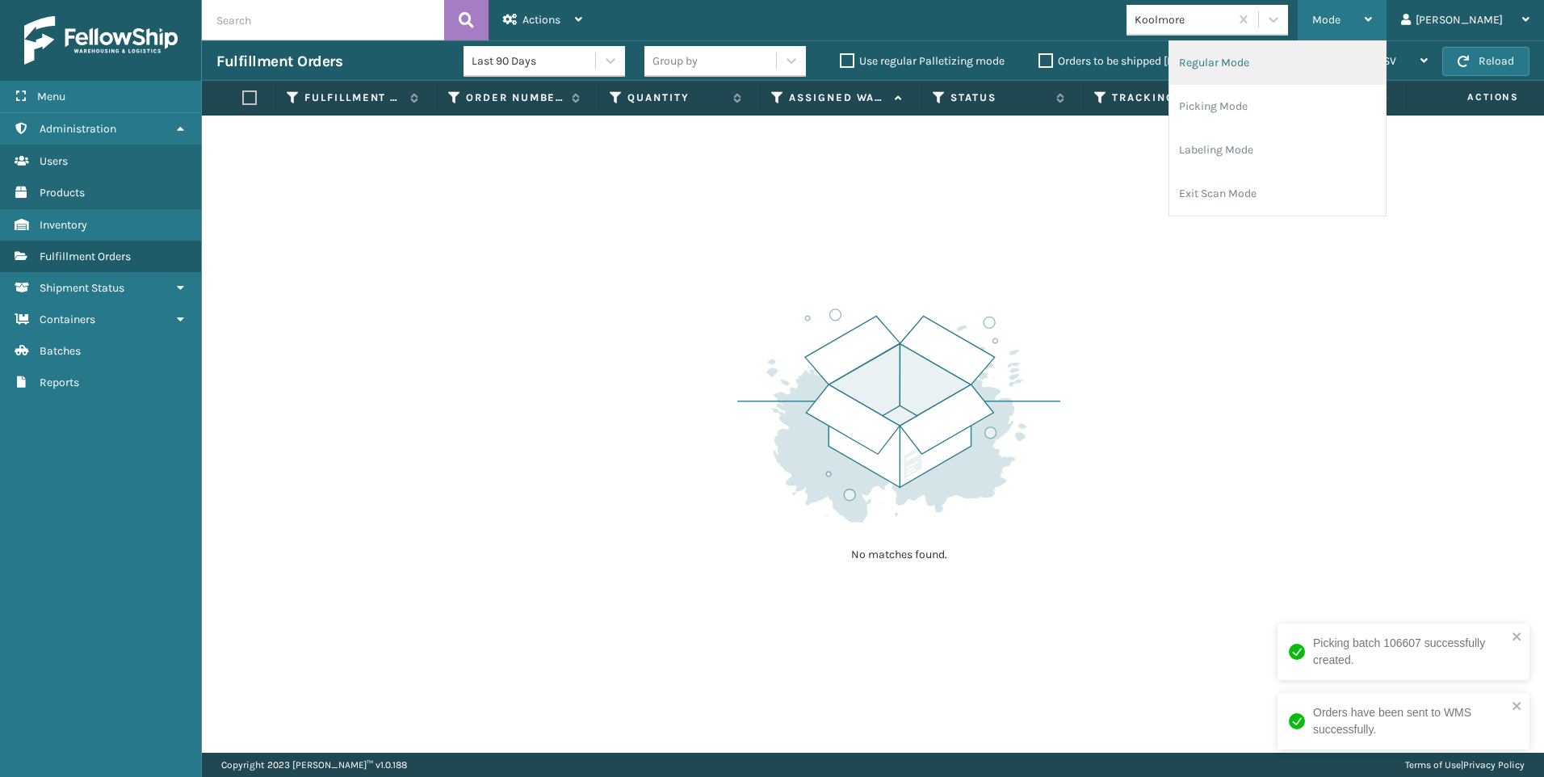
click at [1311, 70] on li "Regular Mode" at bounding box center [1277, 63] width 216 height 44
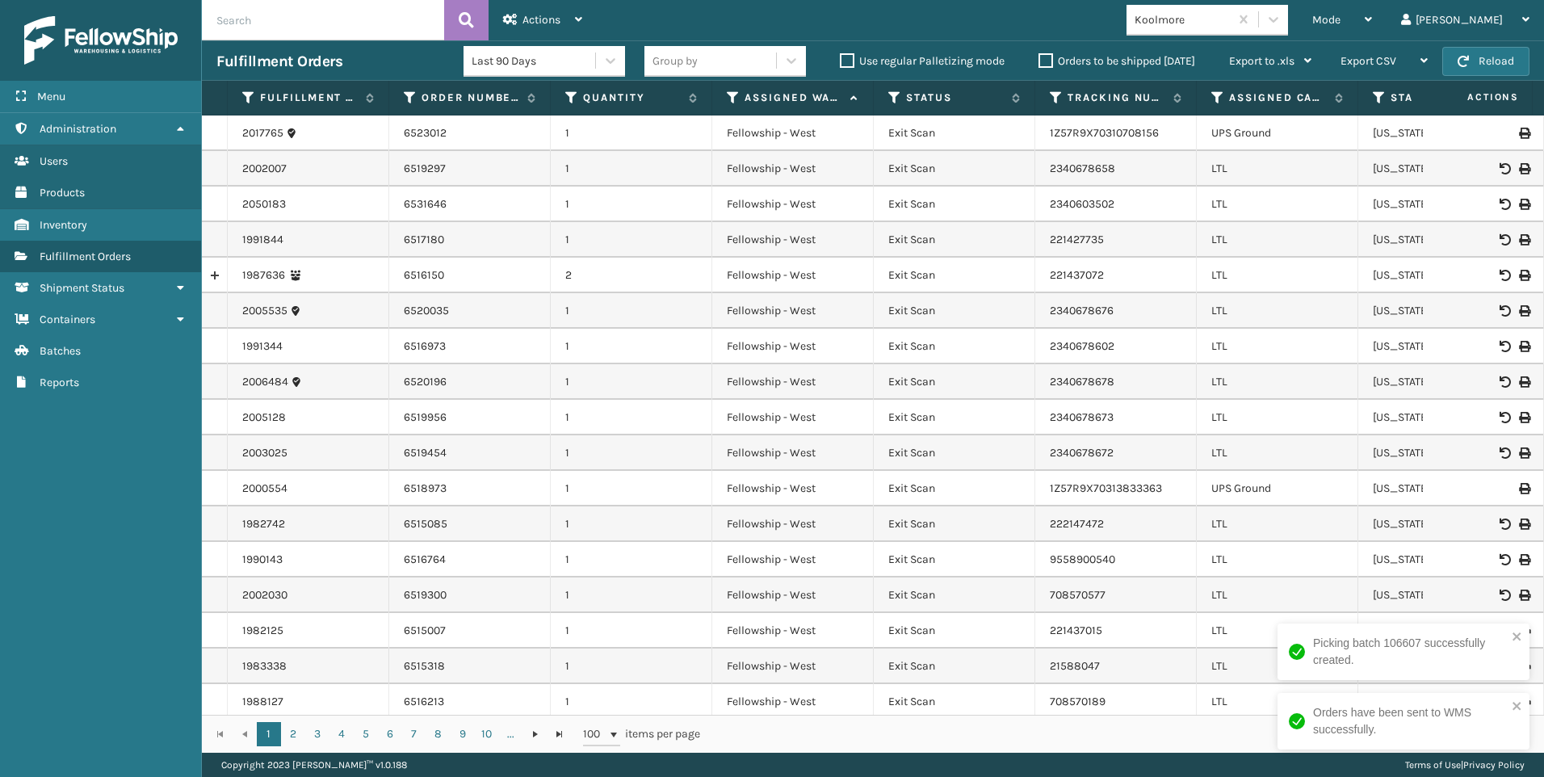
click at [309, 18] on input "text" at bounding box center [323, 20] width 242 height 40
type input "2063050"
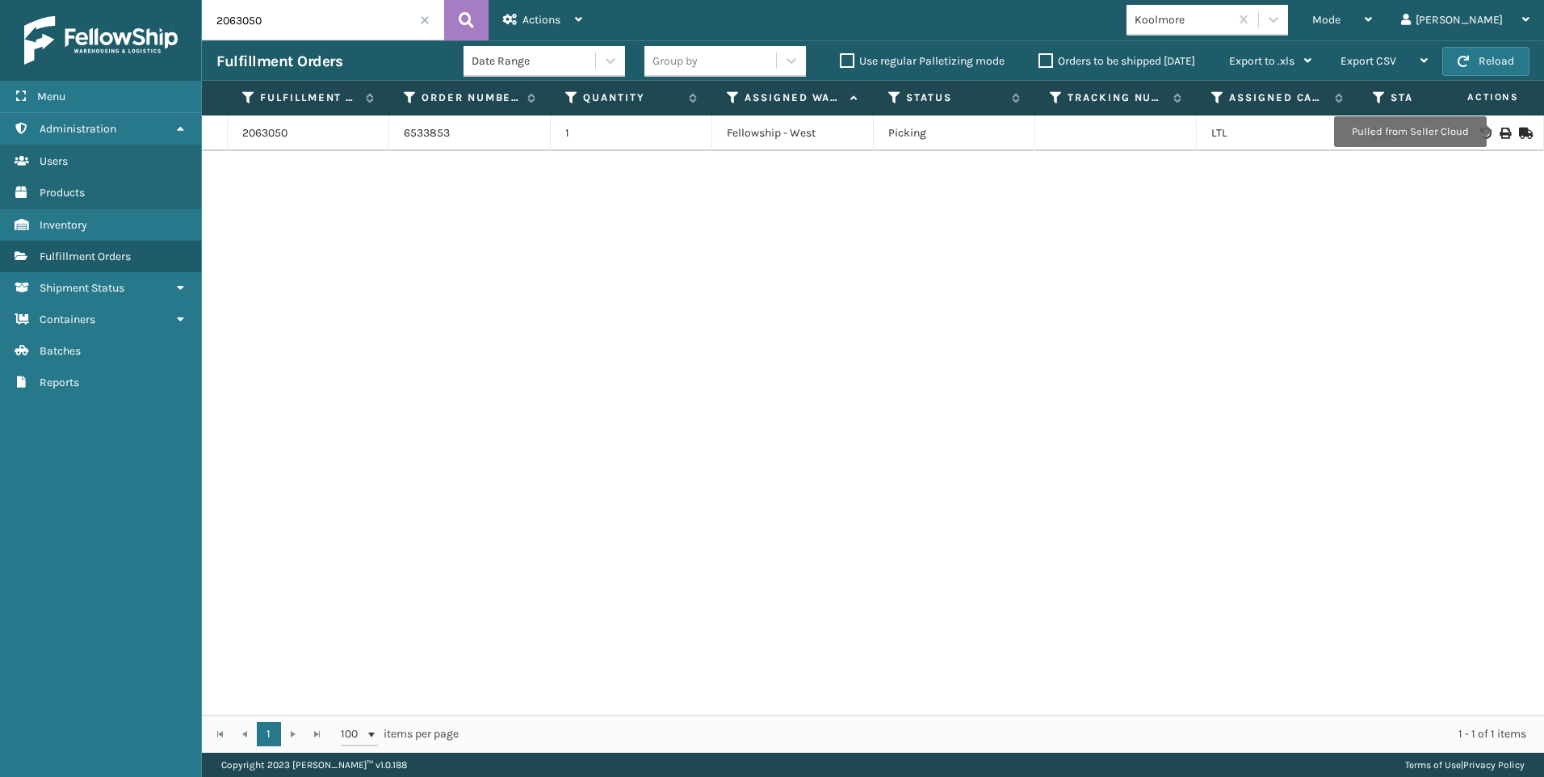
click at [1499, 132] on icon at bounding box center [1504, 133] width 10 height 11
